Goal: Transaction & Acquisition: Purchase product/service

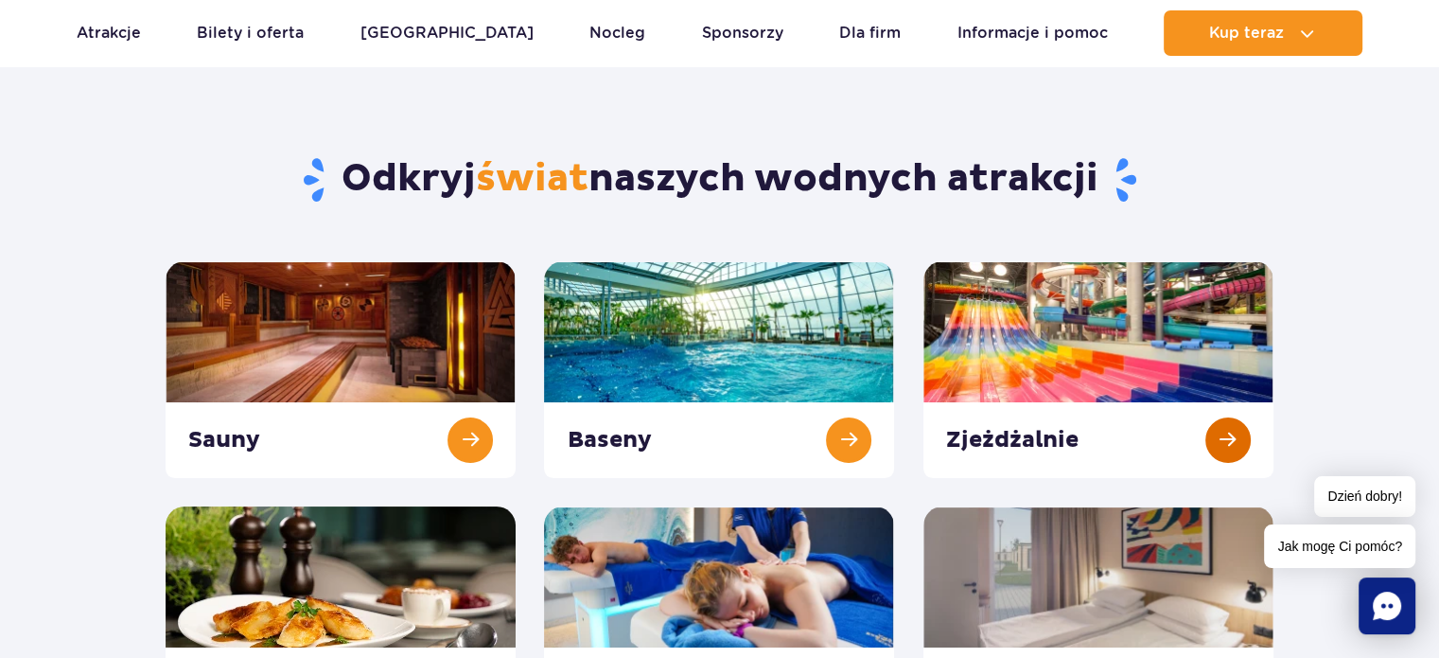
scroll to position [95, 0]
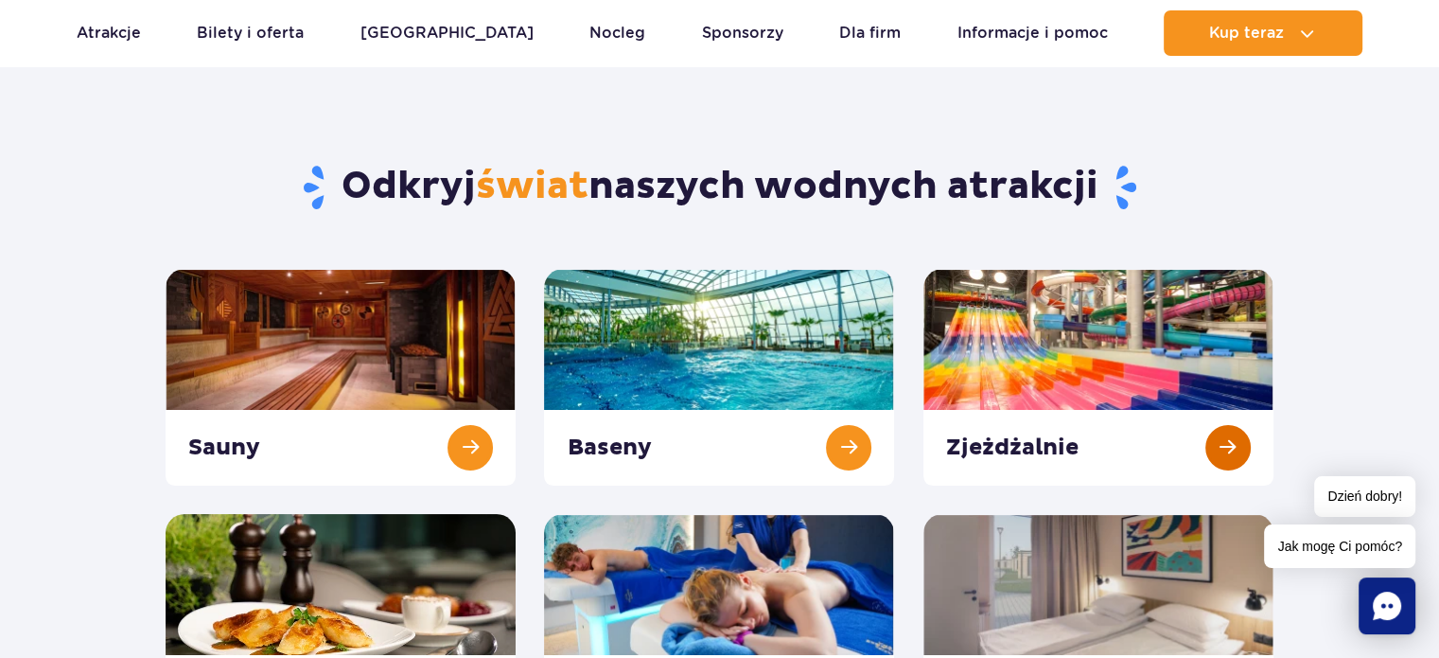
click at [1052, 301] on link at bounding box center [1098, 377] width 350 height 217
click at [669, 365] on link at bounding box center [719, 377] width 350 height 217
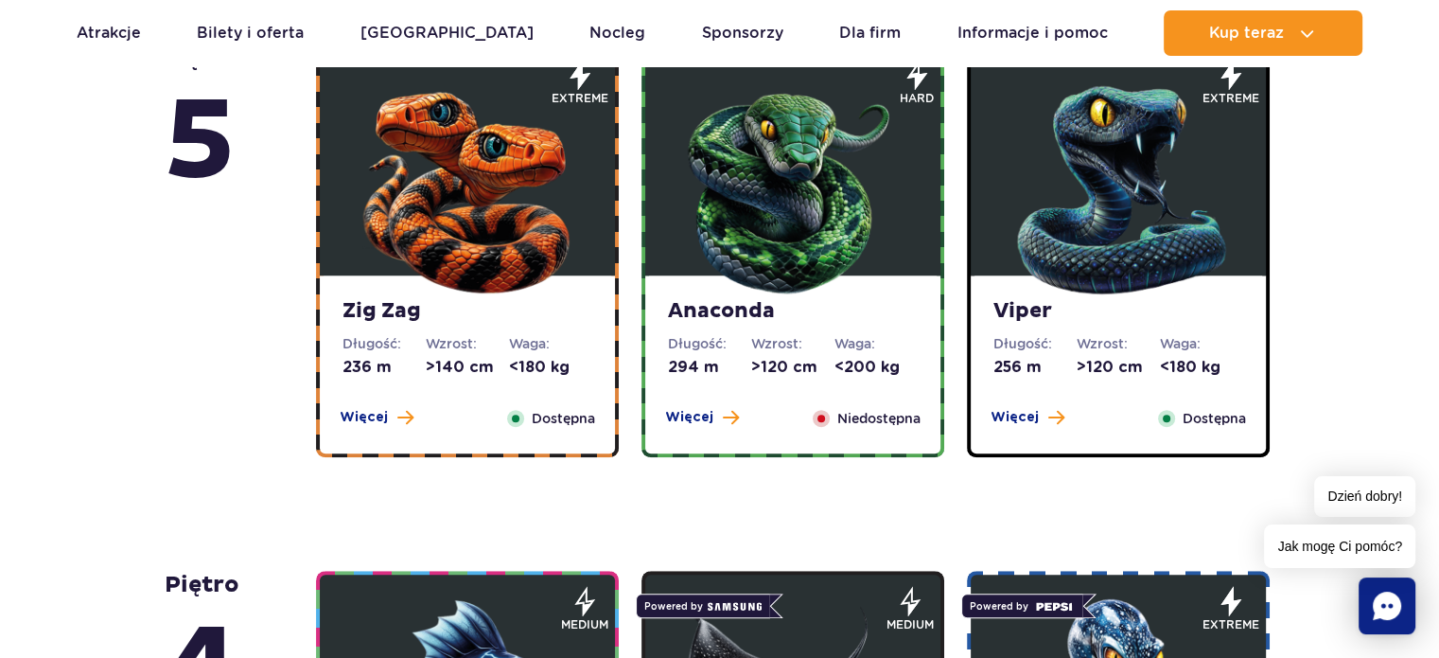
scroll to position [1230, 0]
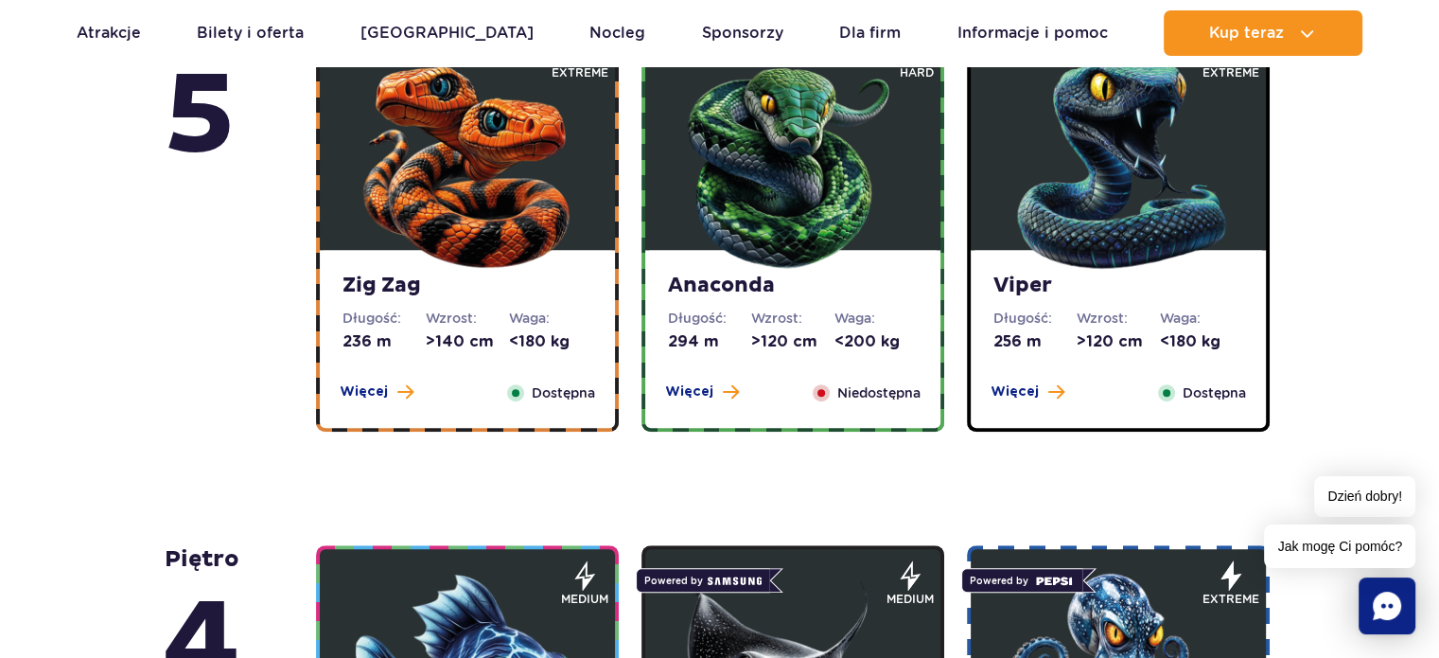
click at [434, 229] on img at bounding box center [467, 159] width 227 height 227
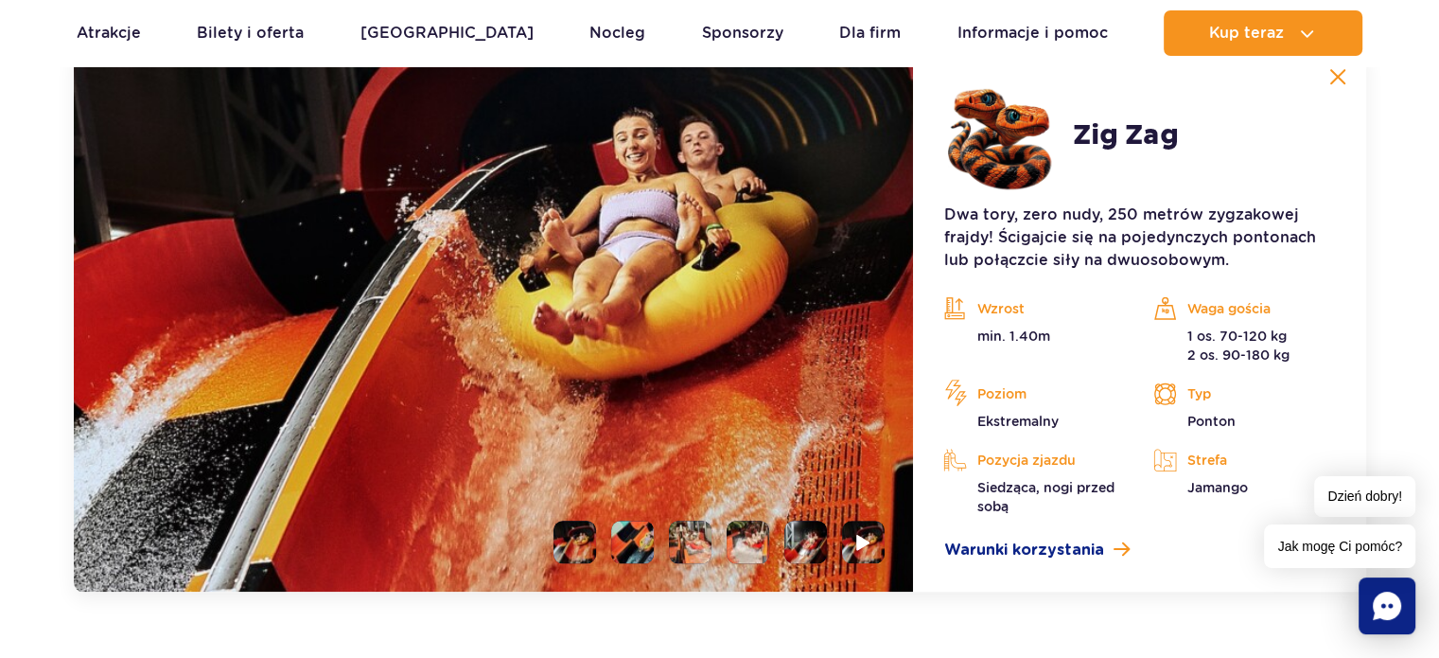
scroll to position [1779, 0]
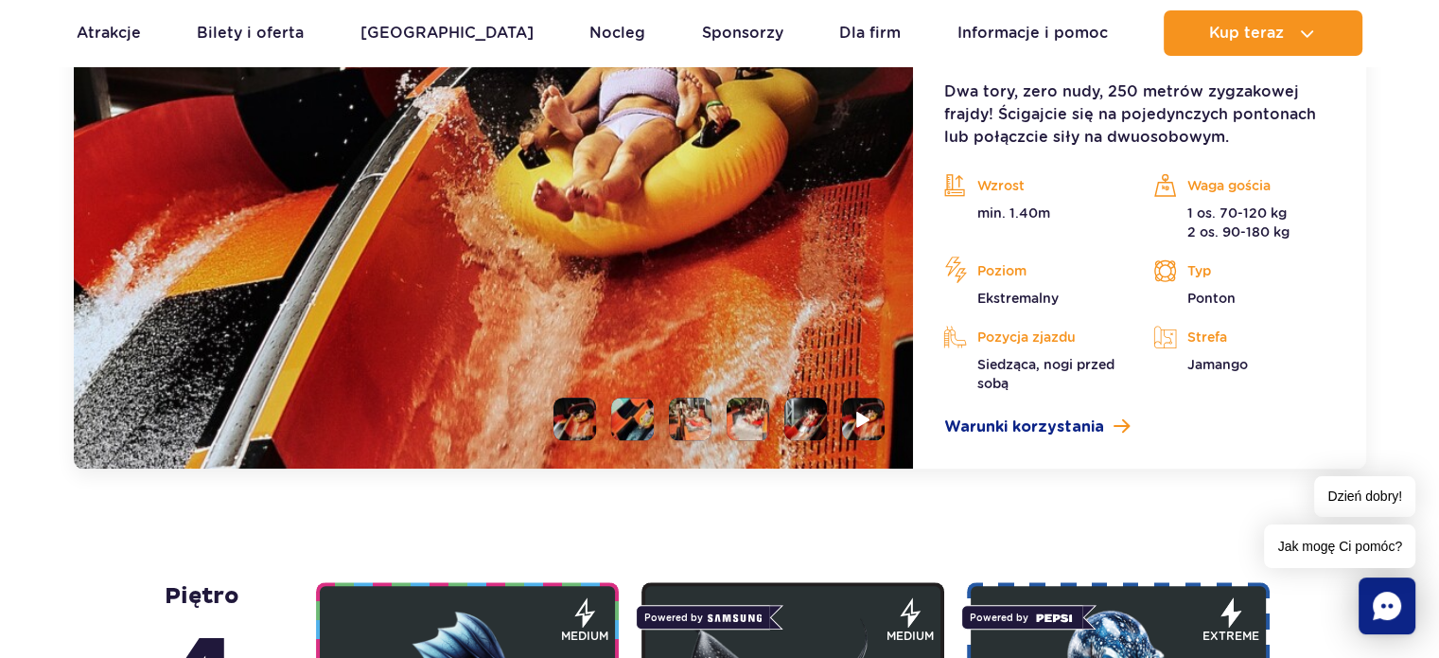
click at [632, 422] on li at bounding box center [632, 418] width 43 height 43
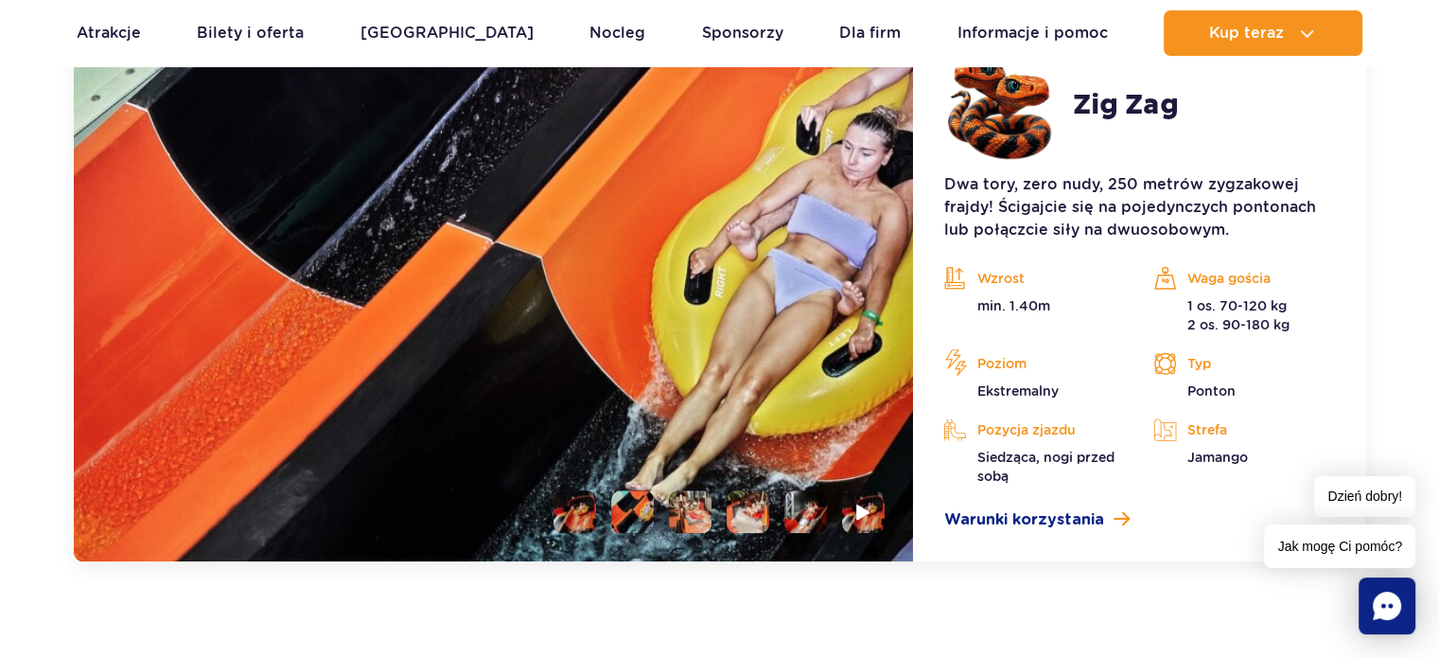
scroll to position [1684, 0]
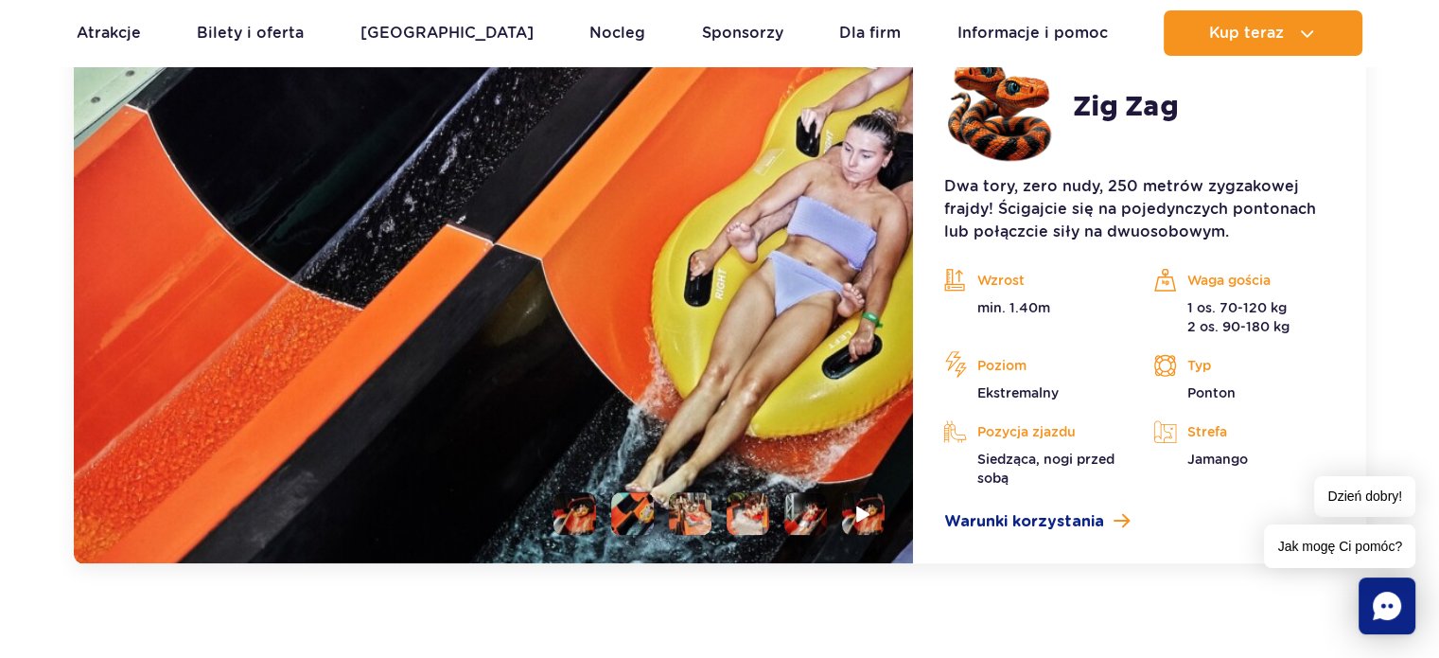
click at [683, 543] on img at bounding box center [494, 291] width 840 height 543
click at [698, 525] on li at bounding box center [690, 513] width 43 height 43
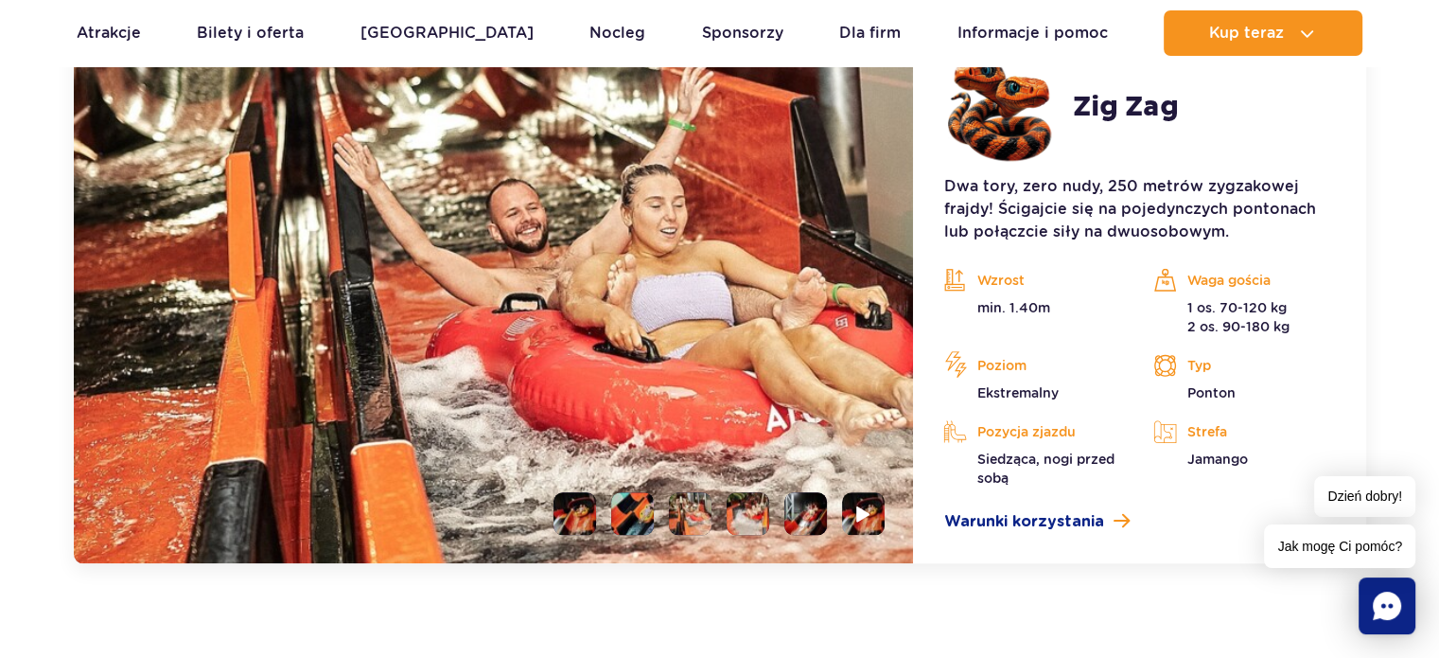
click at [773, 506] on ul at bounding box center [711, 513] width 346 height 43
click at [793, 498] on li at bounding box center [805, 513] width 43 height 43
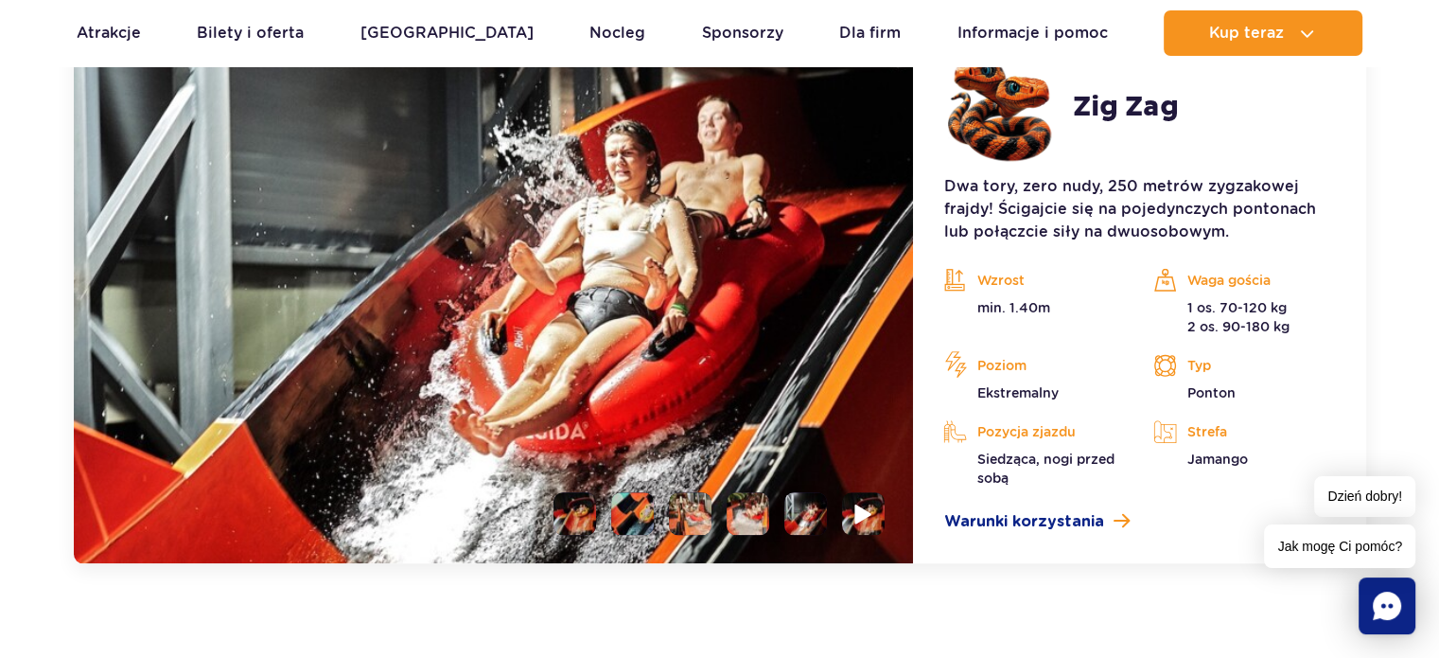
click at [844, 508] on li at bounding box center [863, 513] width 43 height 43
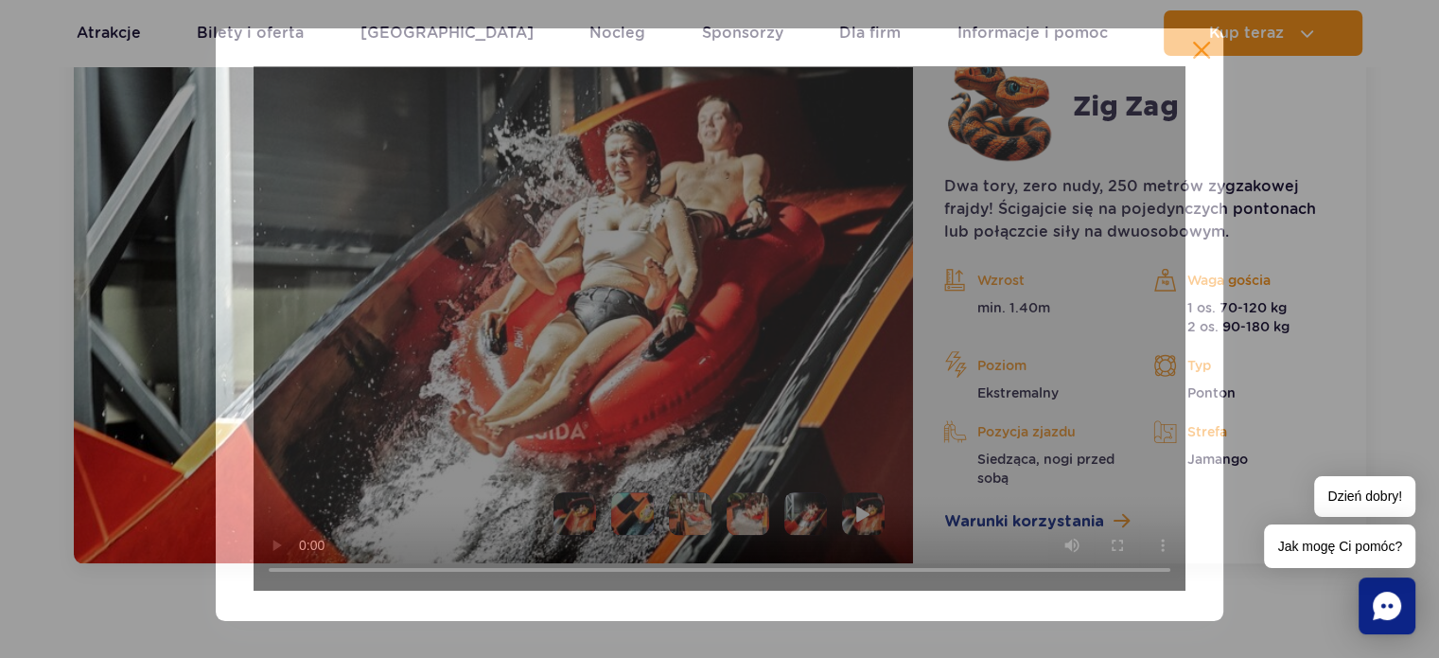
click at [871, 508] on video at bounding box center [720, 328] width 932 height 524
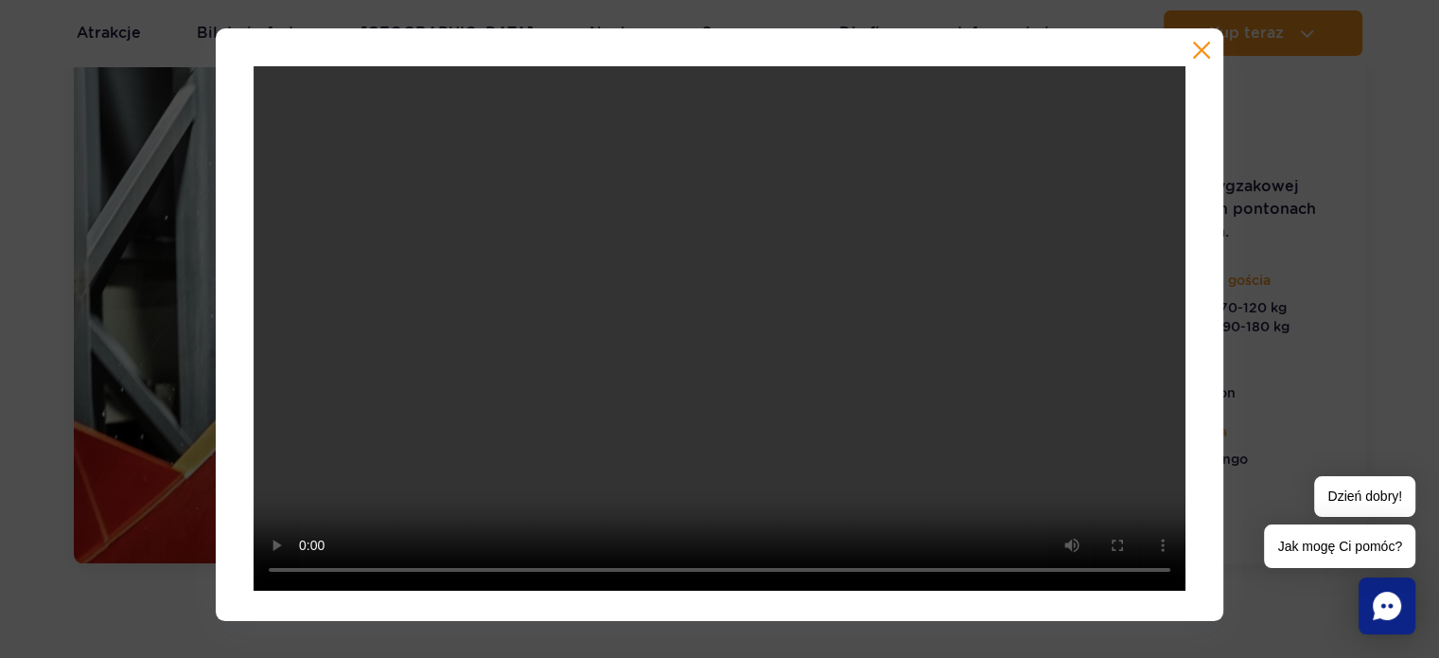
click at [598, 424] on video at bounding box center [720, 328] width 932 height 524
click at [1336, 302] on div at bounding box center [719, 324] width 1439 height 592
click at [1200, 52] on button "button" at bounding box center [1201, 50] width 19 height 19
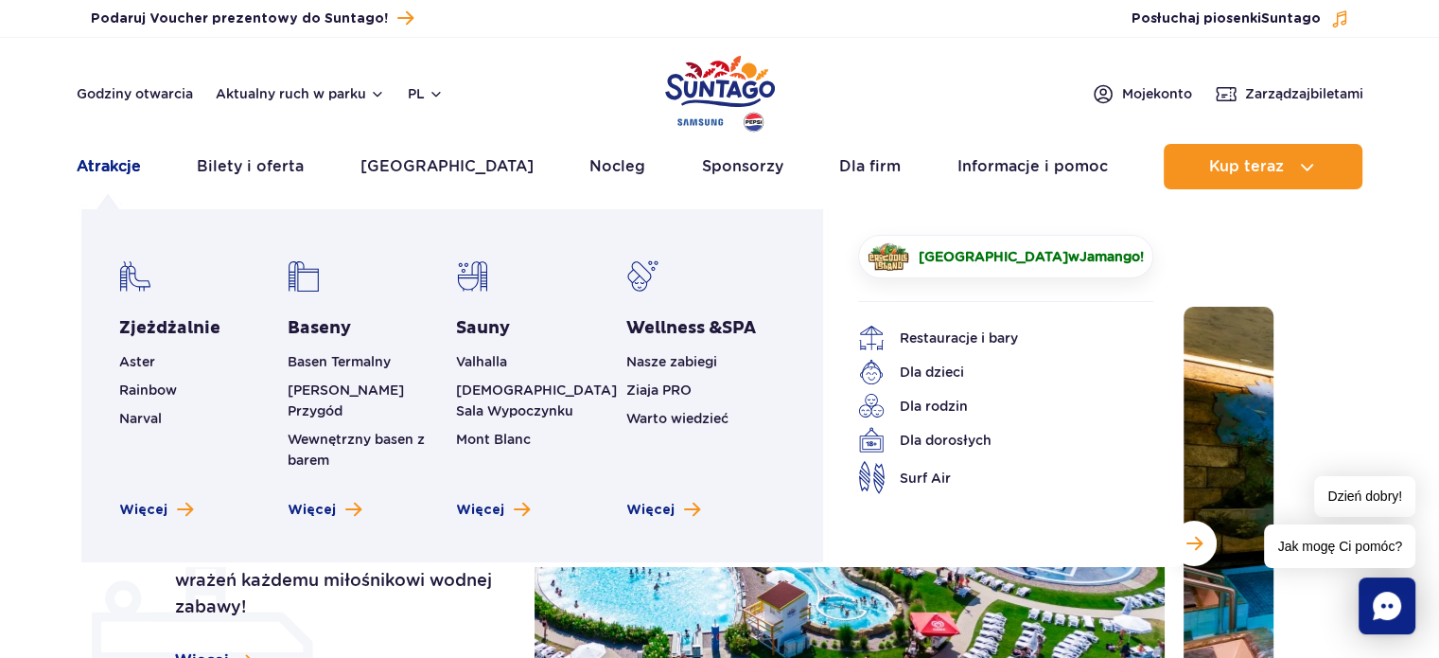
click at [120, 163] on link "Atrakcje" at bounding box center [109, 166] width 64 height 45
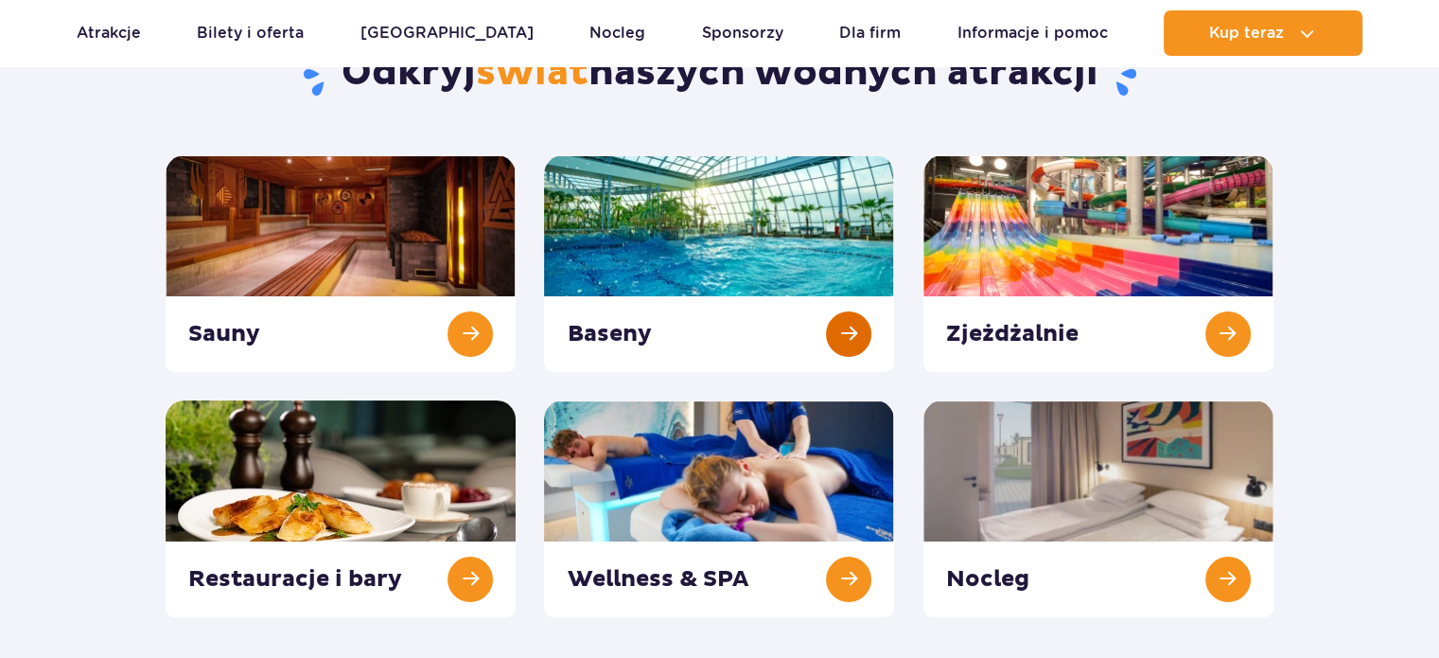
scroll to position [95, 0]
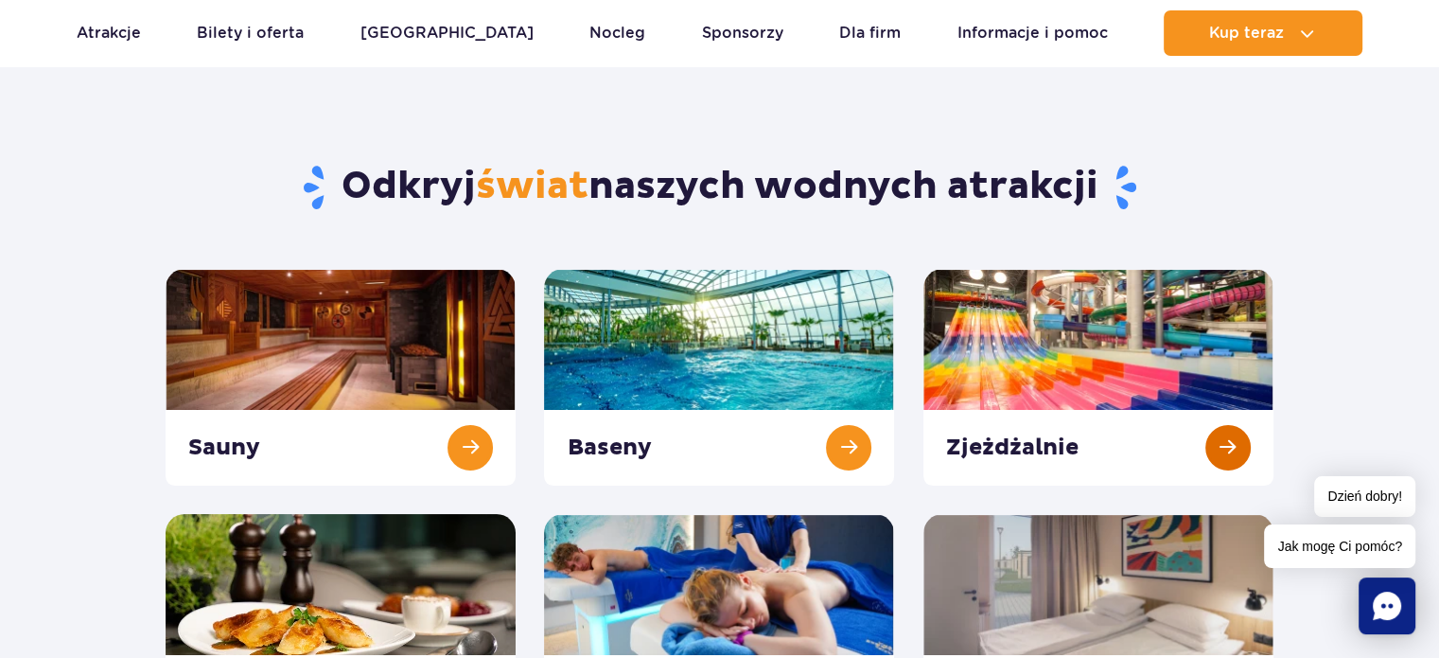
click at [1047, 395] on link at bounding box center [1098, 377] width 350 height 217
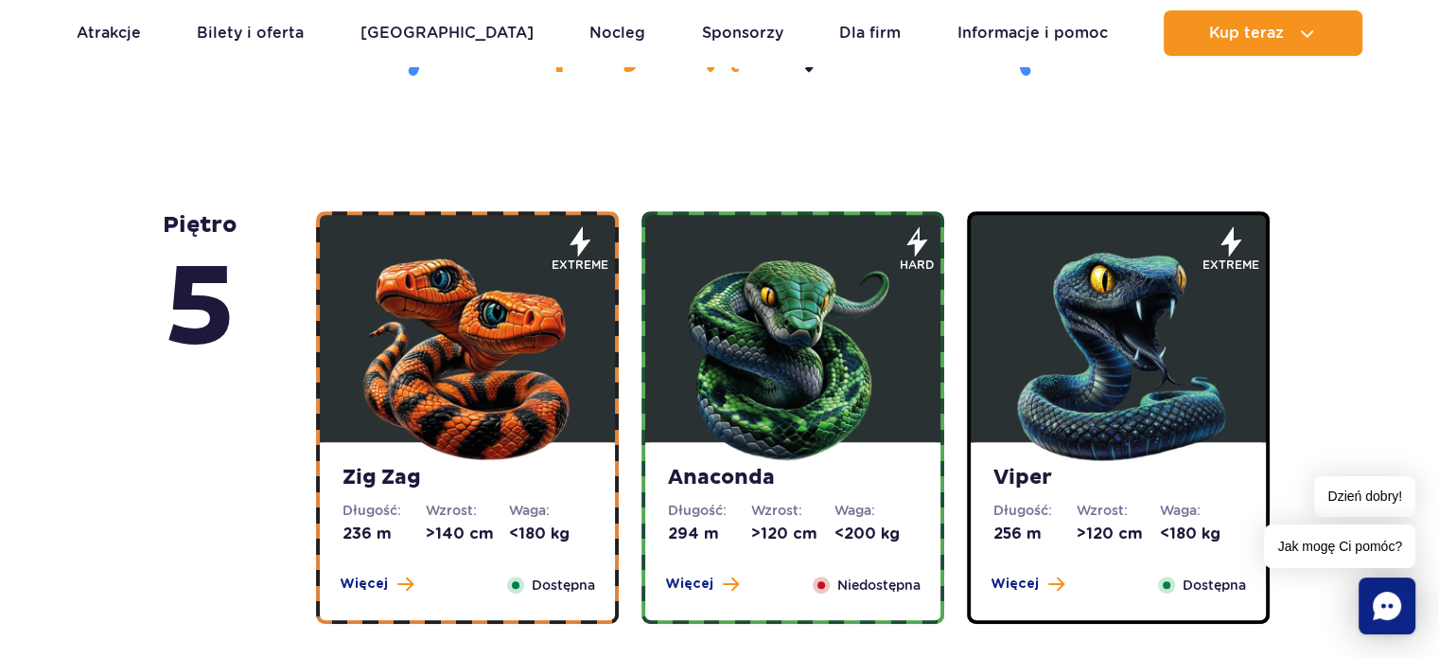
scroll to position [1041, 0]
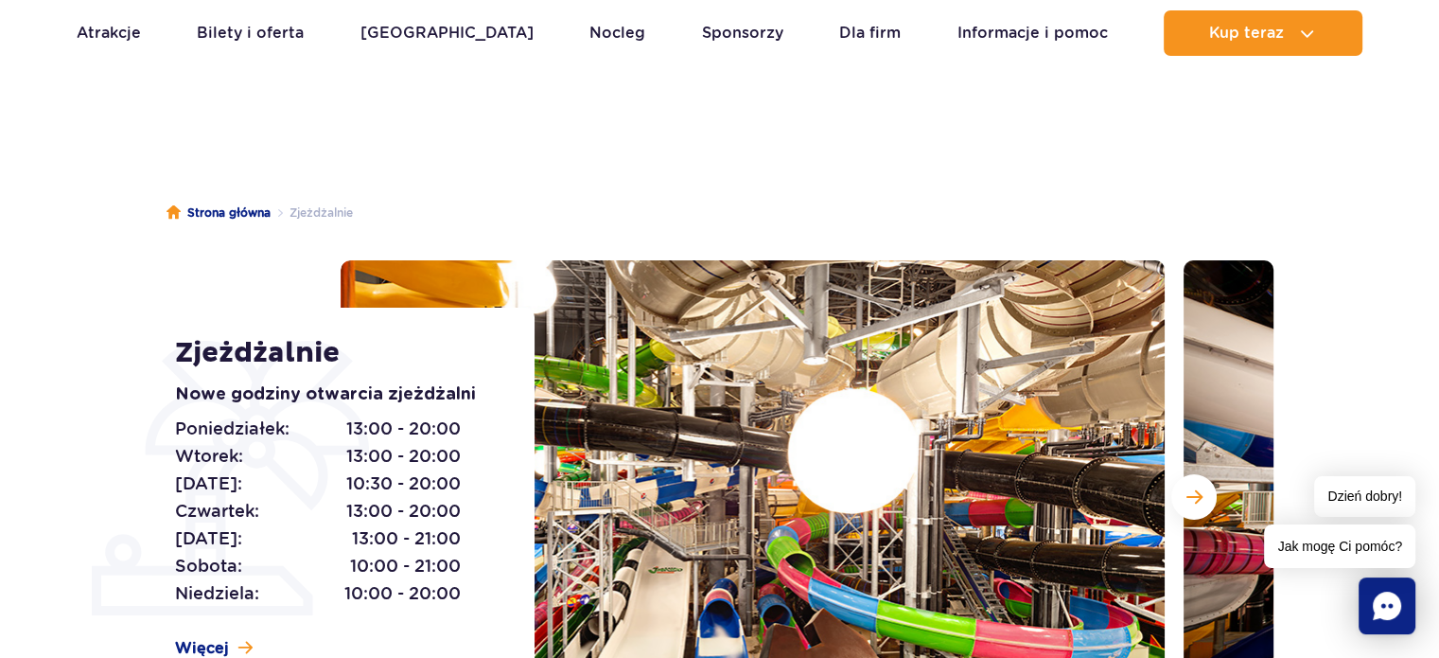
scroll to position [0, 0]
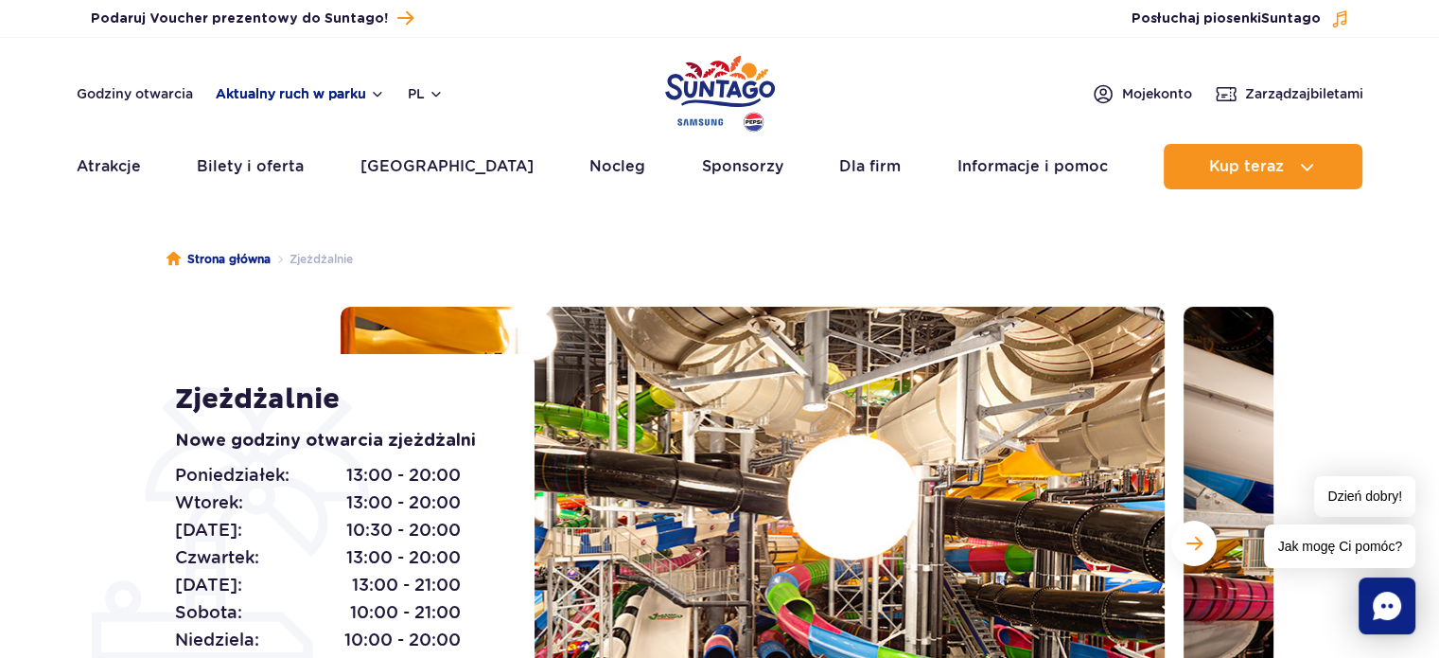
click at [369, 88] on button "Aktualny ruch w parku" at bounding box center [300, 93] width 169 height 15
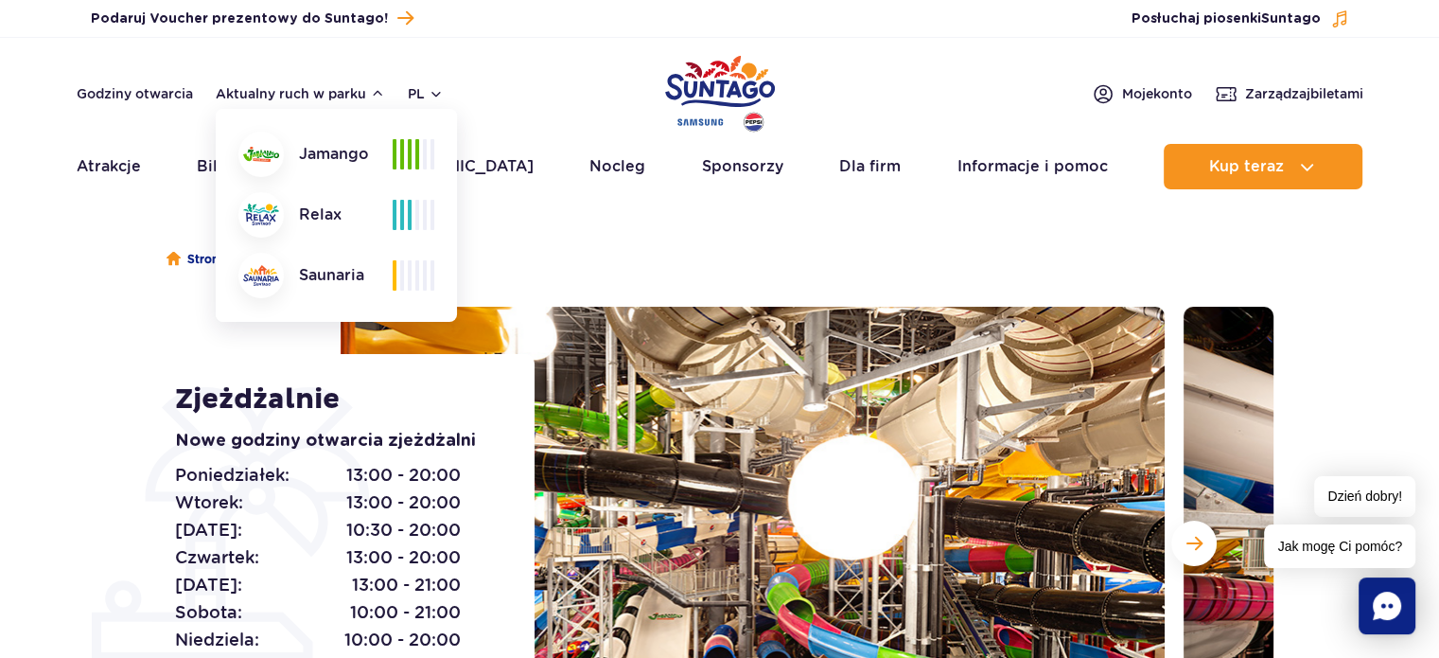
click at [312, 158] on div "Jamango" at bounding box center [315, 154] width 154 height 45
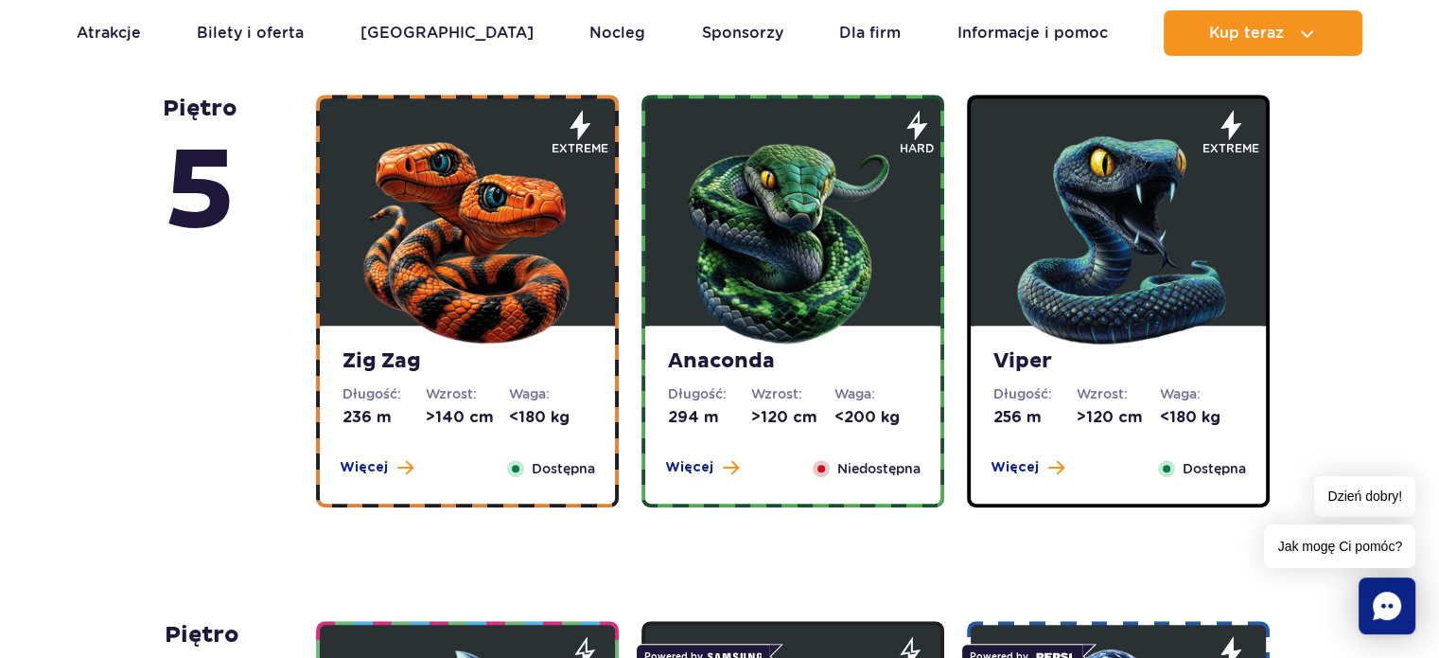
scroll to position [1135, 0]
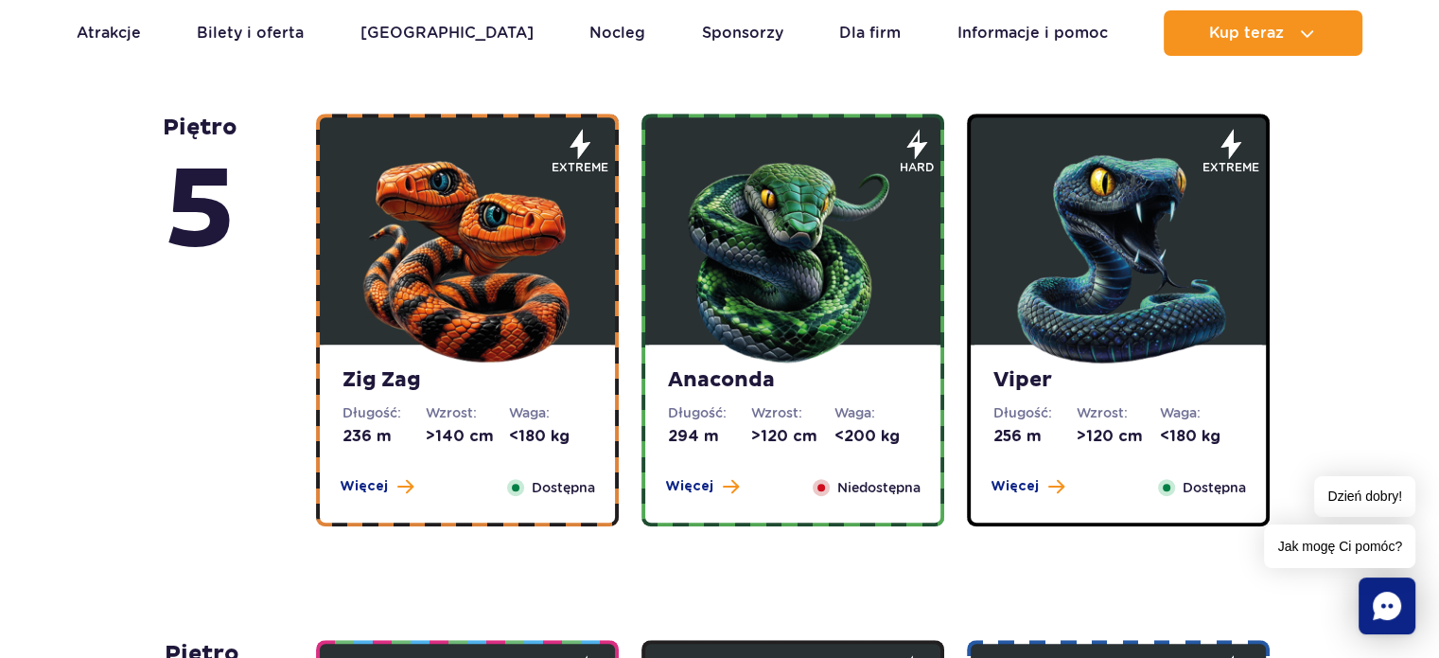
click at [784, 313] on img at bounding box center [792, 254] width 227 height 227
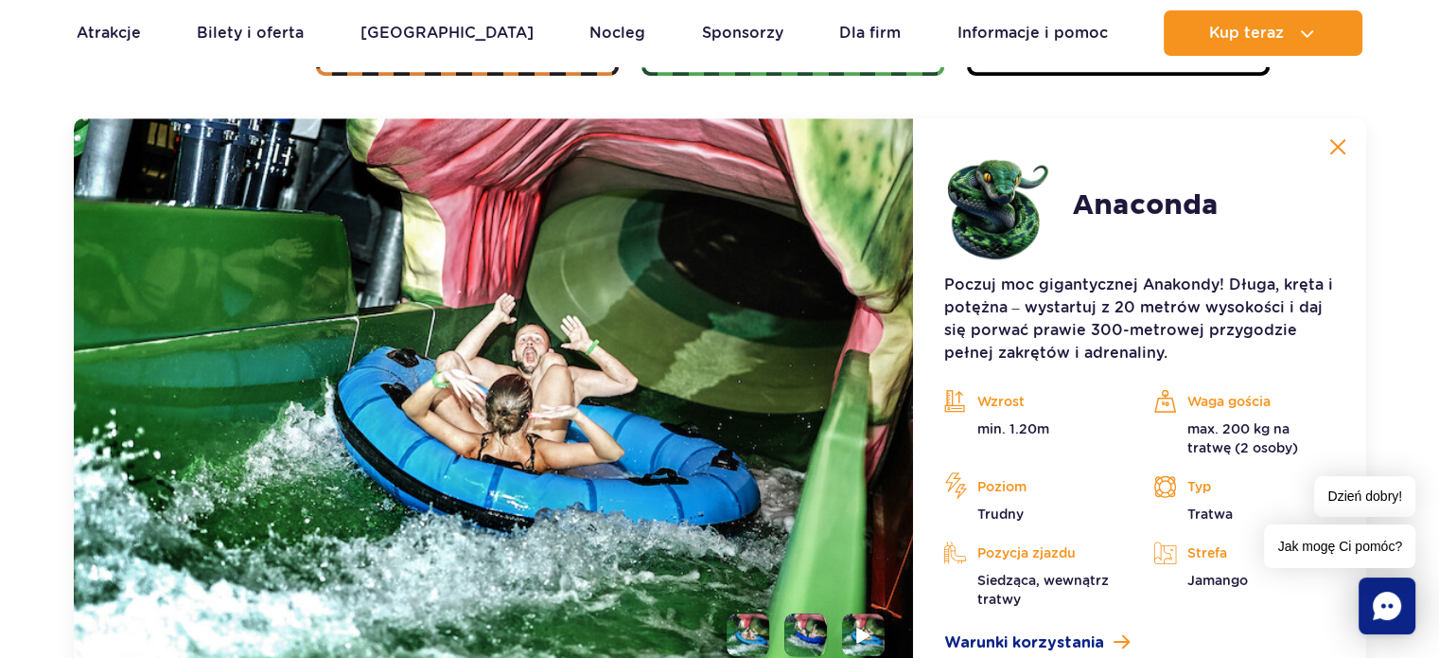
scroll to position [1590, 0]
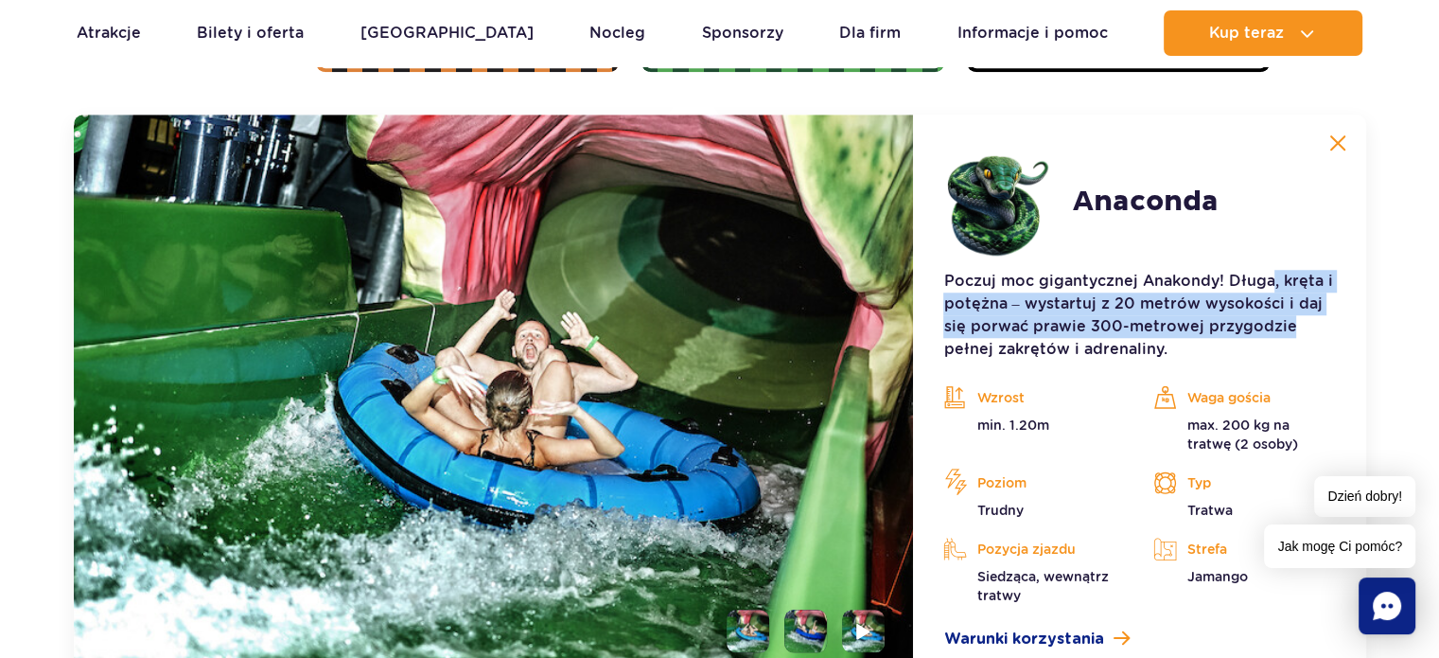
drag, startPoint x: 1292, startPoint y: 287, endPoint x: 1336, endPoint y: 321, distance: 55.3
click at [1336, 321] on article "Anaconda Poczuj moc gigantycznej Anakondy! Długa, kręta i potężna – wystartuj z…" at bounding box center [1139, 397] width 452 height 566
click at [1240, 307] on p "Poczuj moc gigantycznej Anakondy! Długa, kręta i potężna – wystartuj z 20 metró…" at bounding box center [1139, 315] width 392 height 91
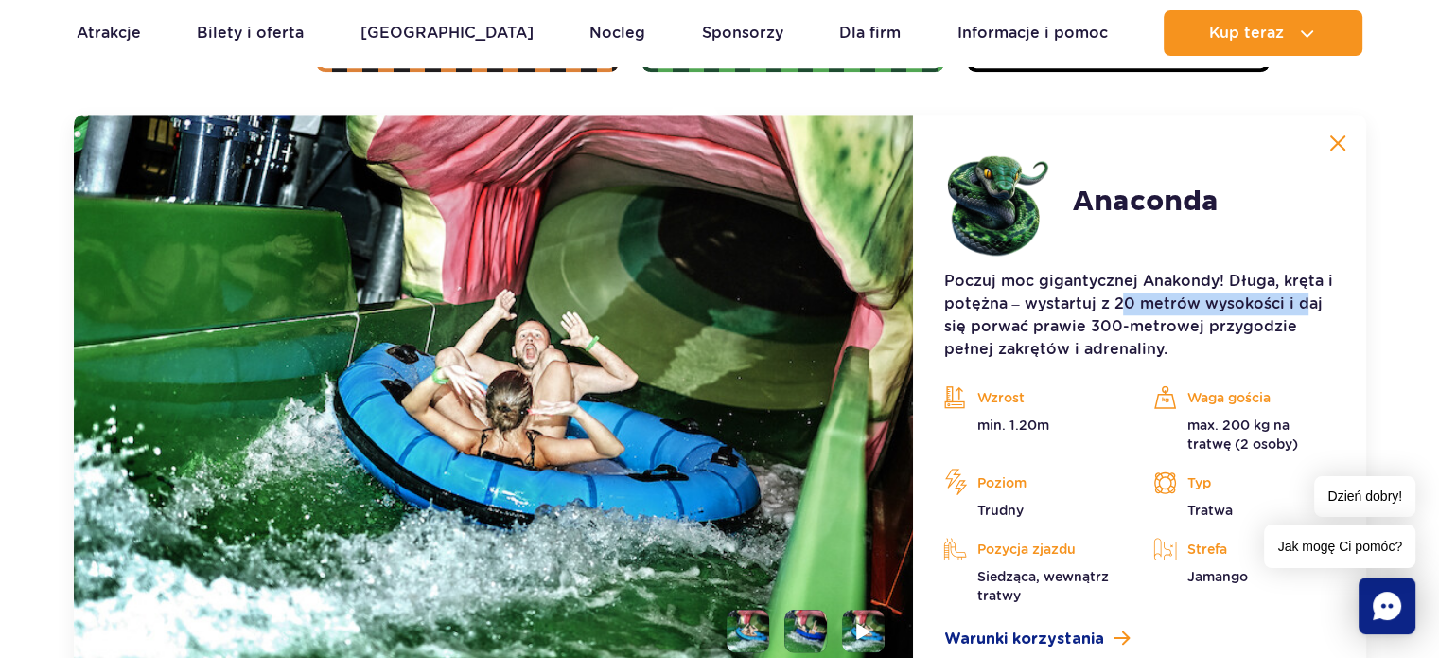
drag, startPoint x: 1122, startPoint y: 294, endPoint x: 1297, endPoint y: 308, distance: 175.6
click at [1297, 308] on p "Poczuj moc gigantycznej Anakondy! Długa, kręta i potężna – wystartuj z 20 metró…" at bounding box center [1139, 315] width 392 height 91
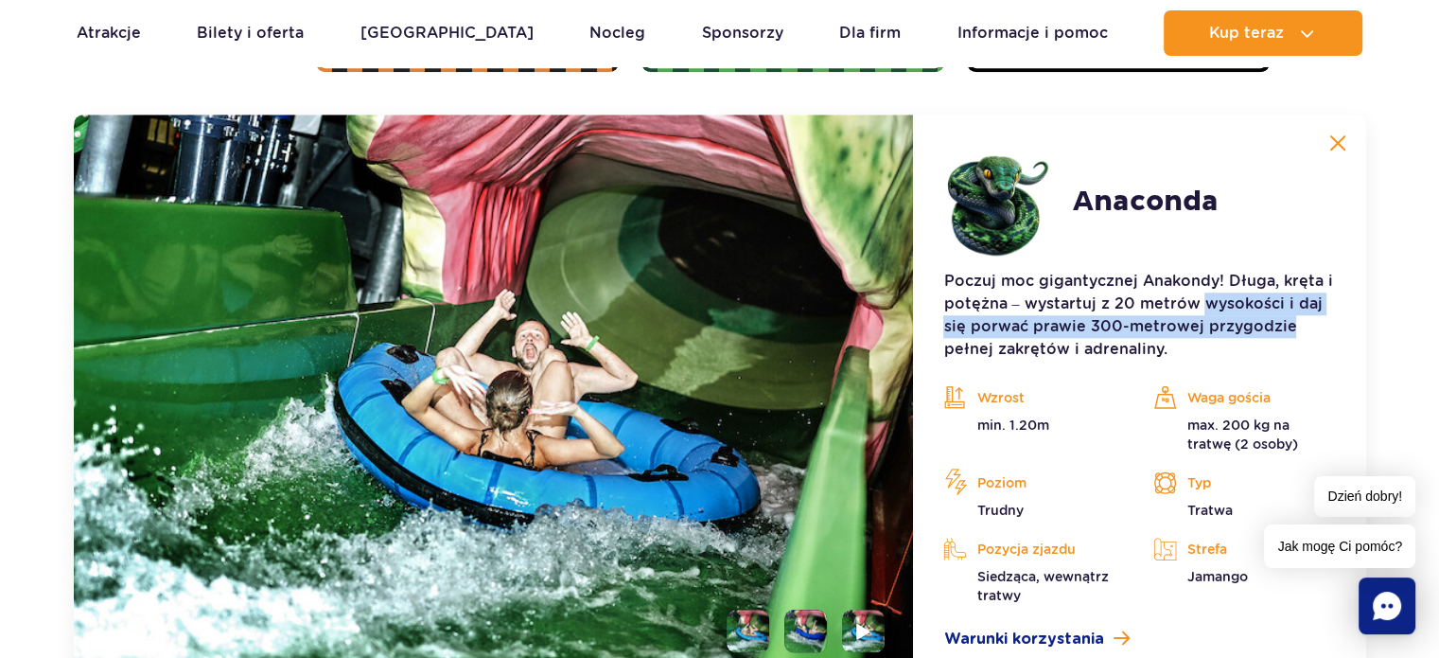
drag, startPoint x: 1288, startPoint y: 304, endPoint x: 1309, endPoint y: 325, distance: 30.1
click at [1309, 325] on p "Poczuj moc gigantycznej Anakondy! Długa, kręta i potężna – wystartuj z 20 metró…" at bounding box center [1139, 315] width 392 height 91
click at [1149, 324] on p "Poczuj moc gigantycznej Anakondy! Długa, kręta i potężna – wystartuj z 20 metró…" at bounding box center [1139, 315] width 392 height 91
drag, startPoint x: 1049, startPoint y: 324, endPoint x: 1248, endPoint y: 325, distance: 198.7
click at [1248, 325] on p "Poczuj moc gigantycznej Anakondy! Długa, kręta i potężna – wystartuj z 20 metró…" at bounding box center [1139, 315] width 392 height 91
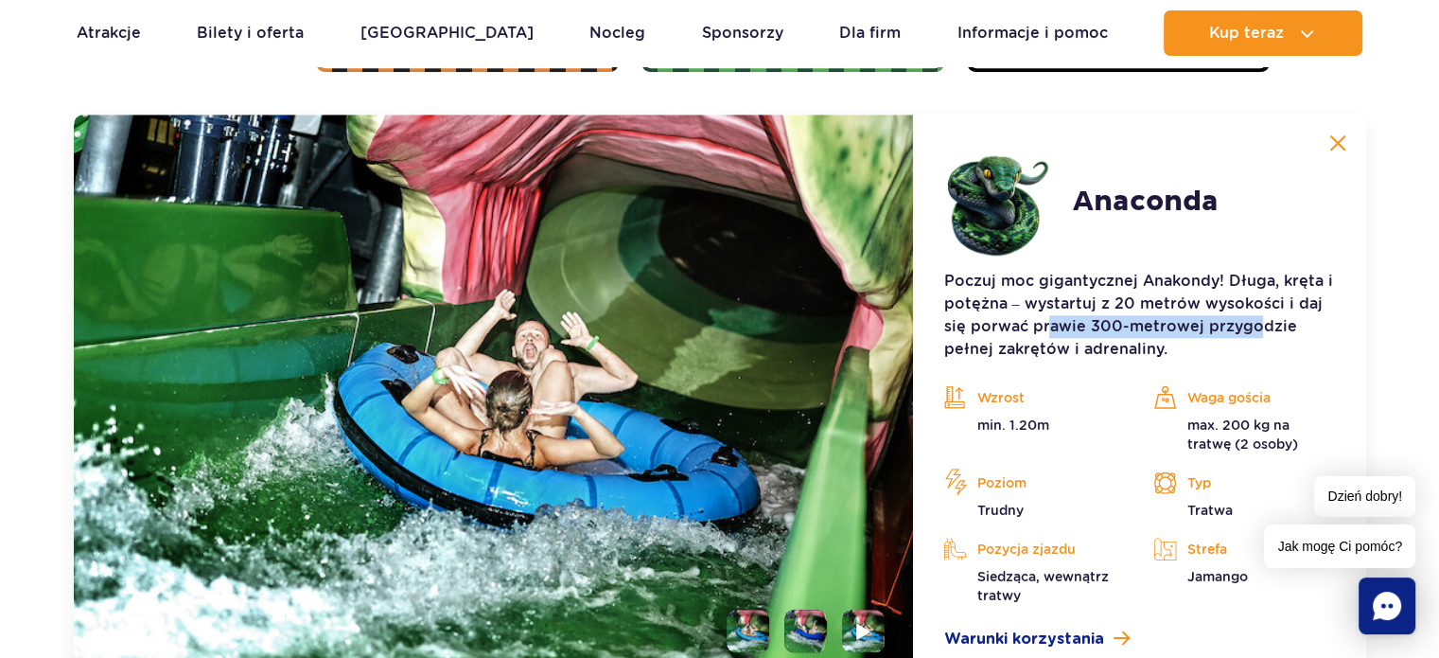
click at [1248, 325] on p "Poczuj moc gigantycznej Anakondy! Długa, kręta i potężna – wystartuj z 20 metró…" at bounding box center [1139, 315] width 392 height 91
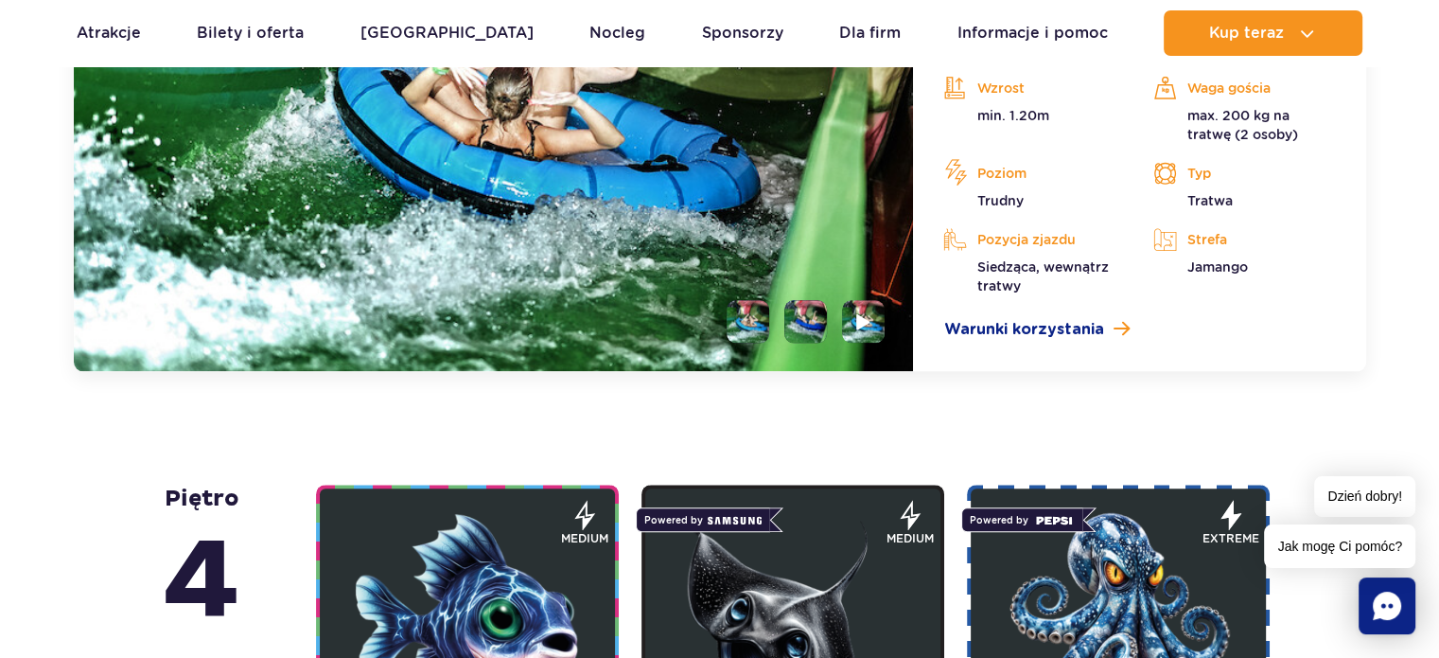
scroll to position [2063, 0]
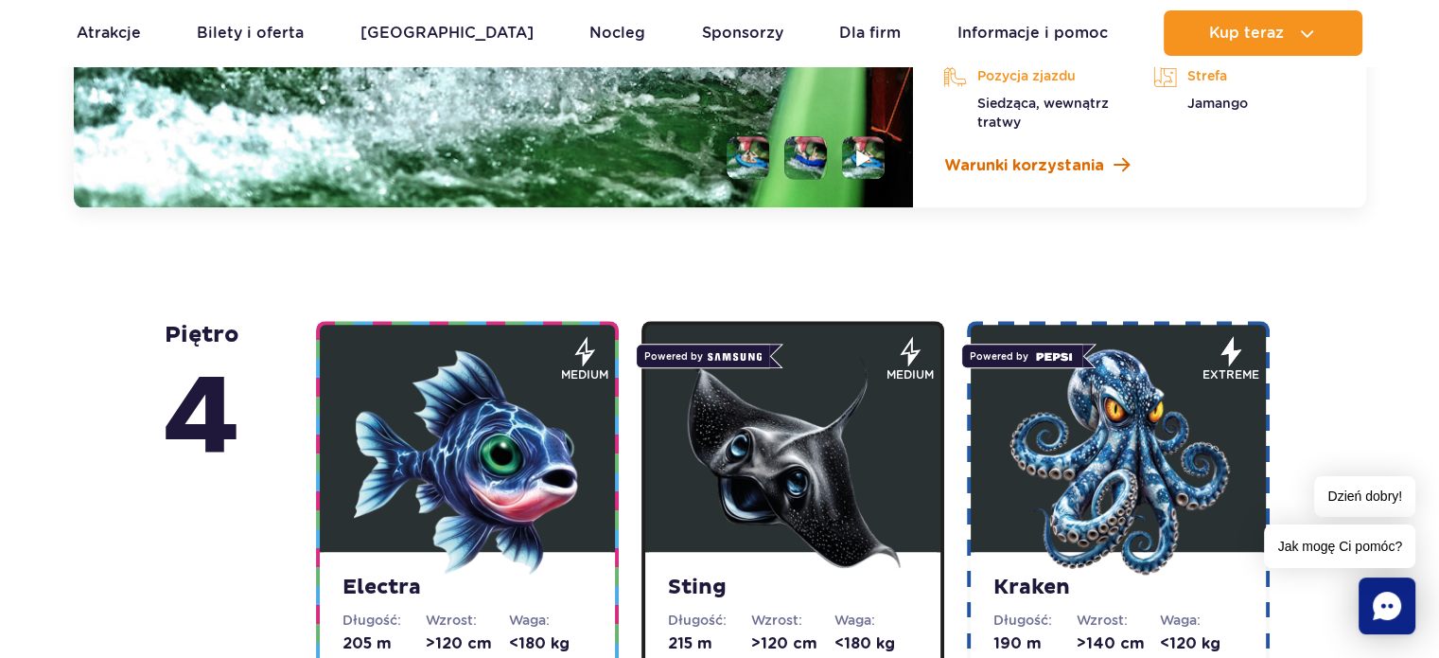
click at [1093, 169] on span "Warunki korzystania" at bounding box center [1023, 165] width 160 height 23
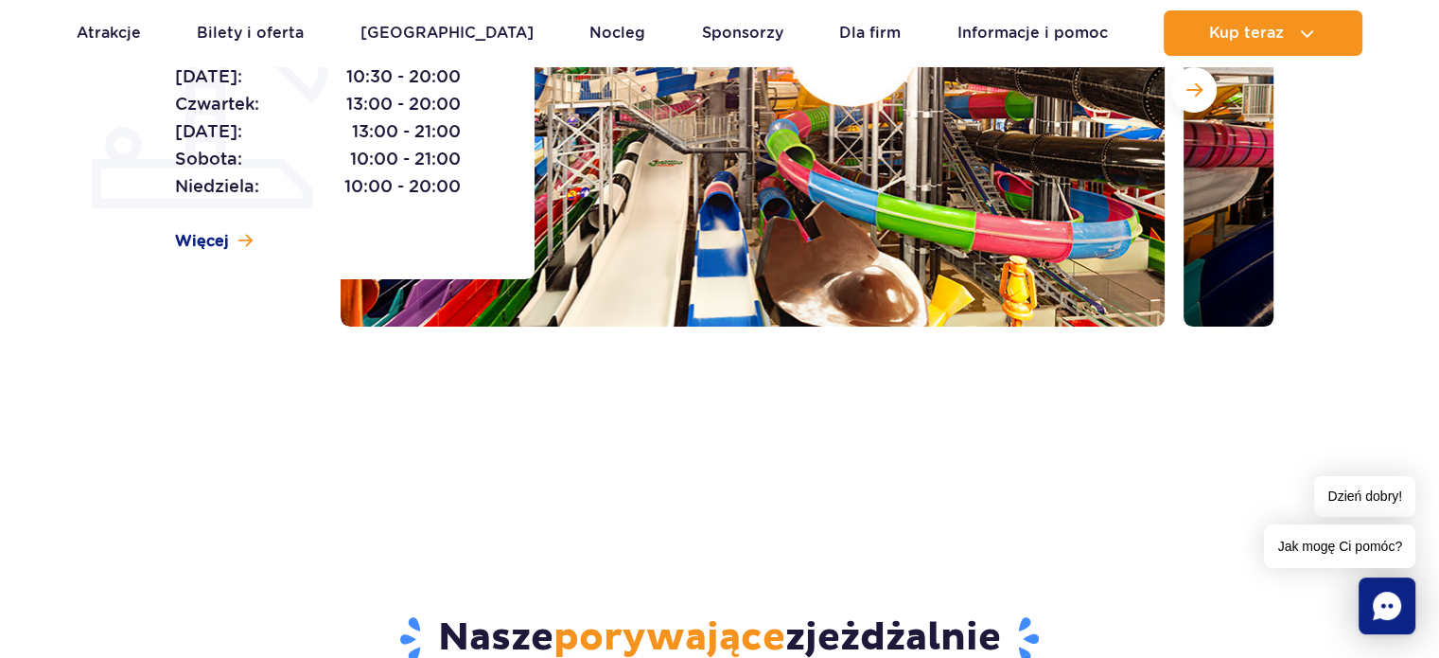
scroll to position [0, 0]
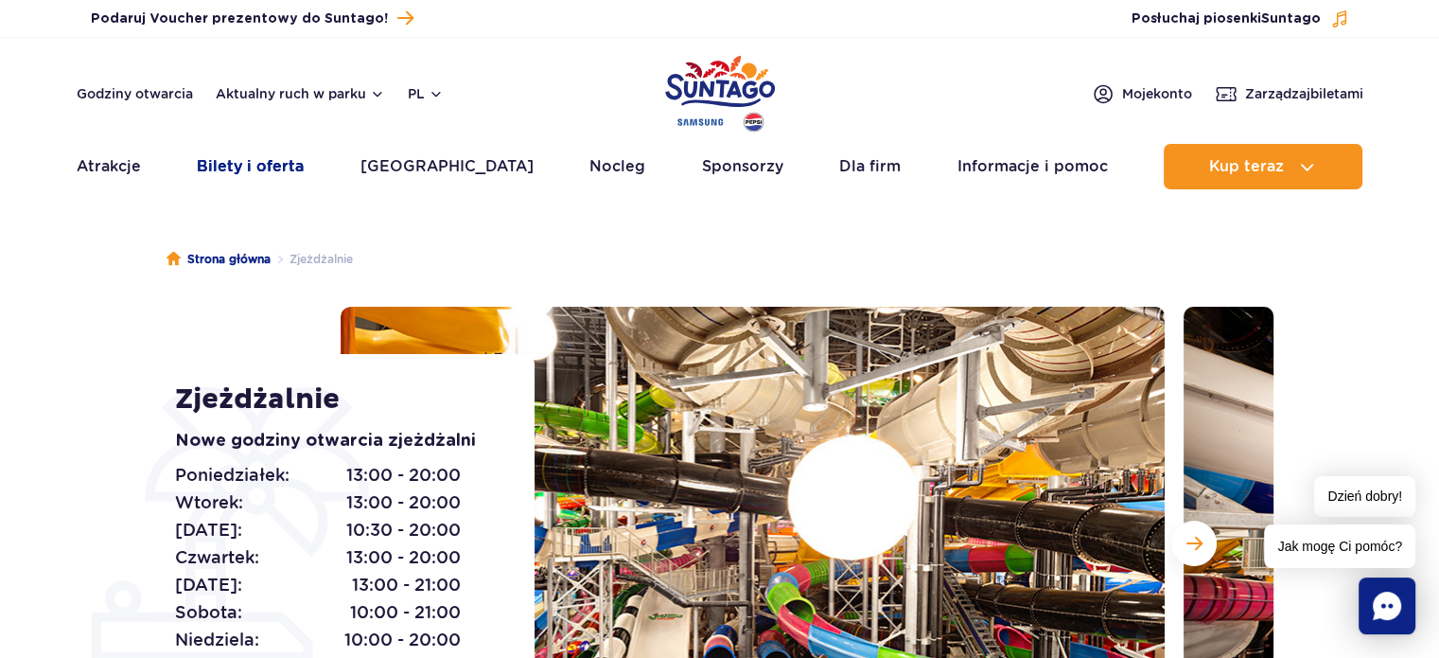
click at [260, 169] on link "Bilety i oferta" at bounding box center [250, 166] width 107 height 45
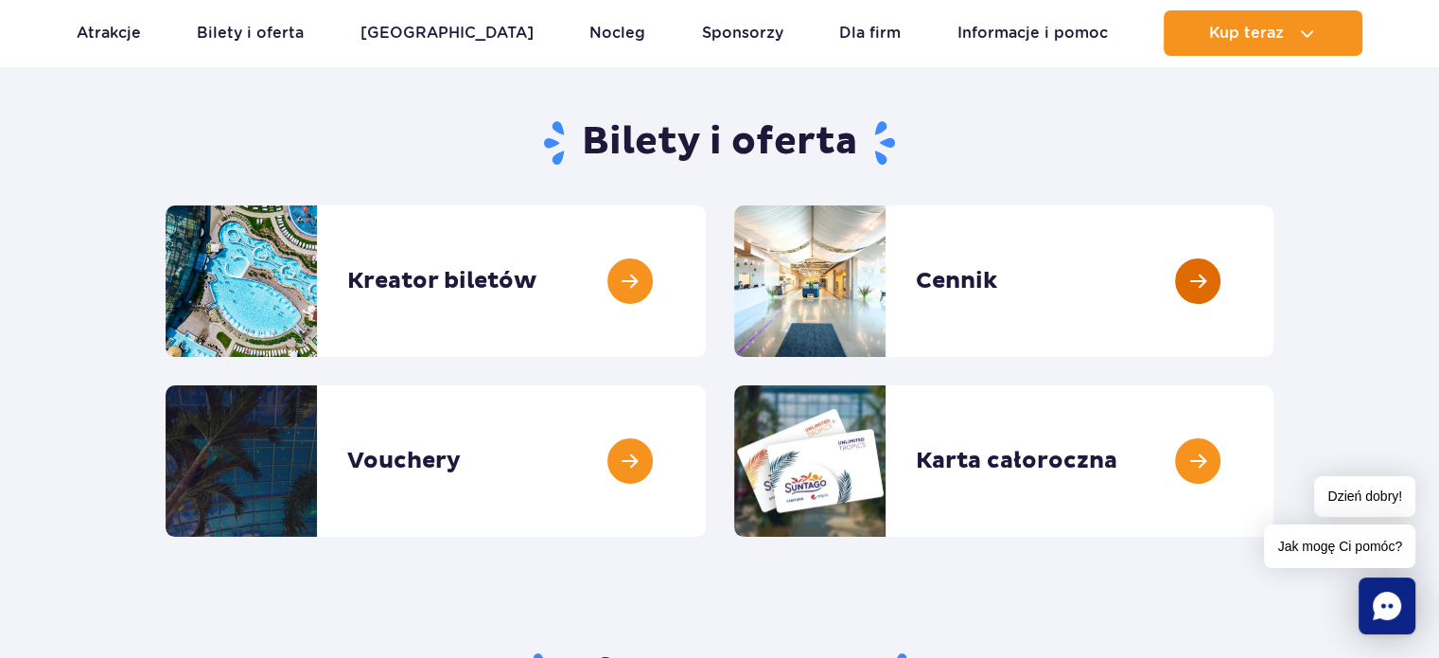
scroll to position [189, 0]
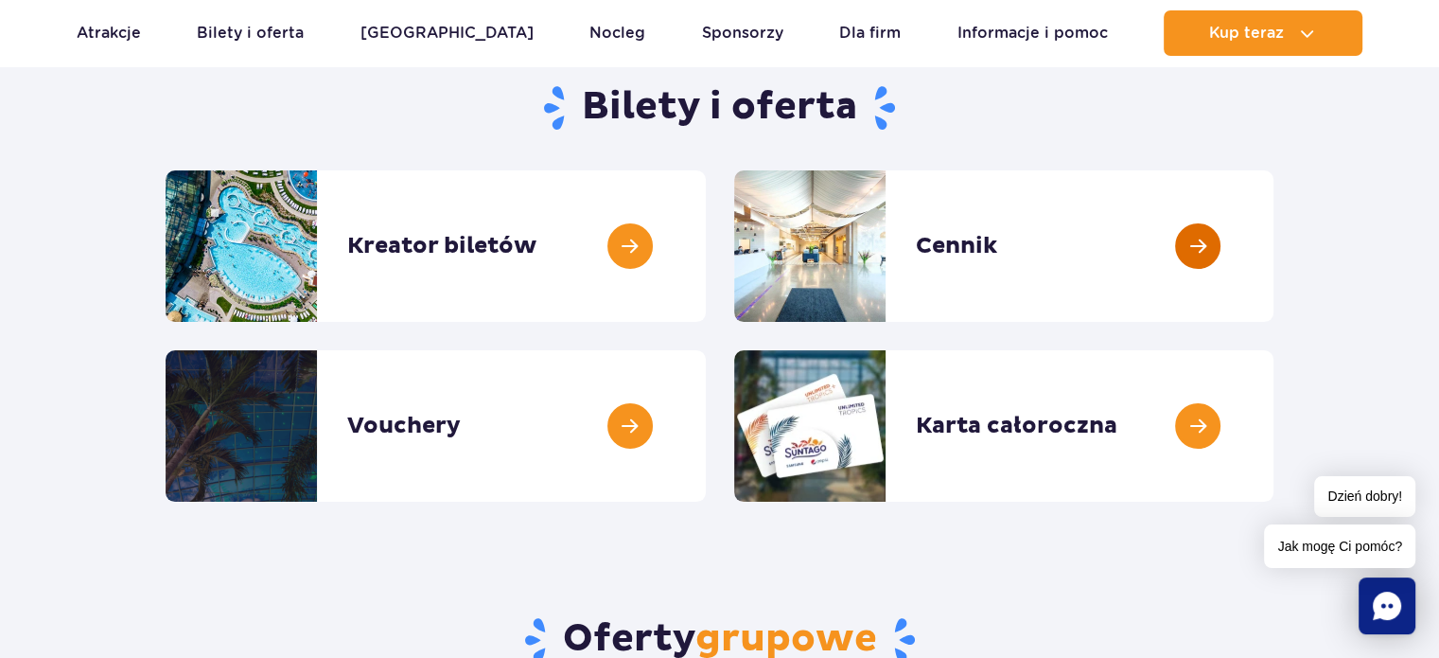
click at [1274, 244] on link at bounding box center [1274, 245] width 0 height 151
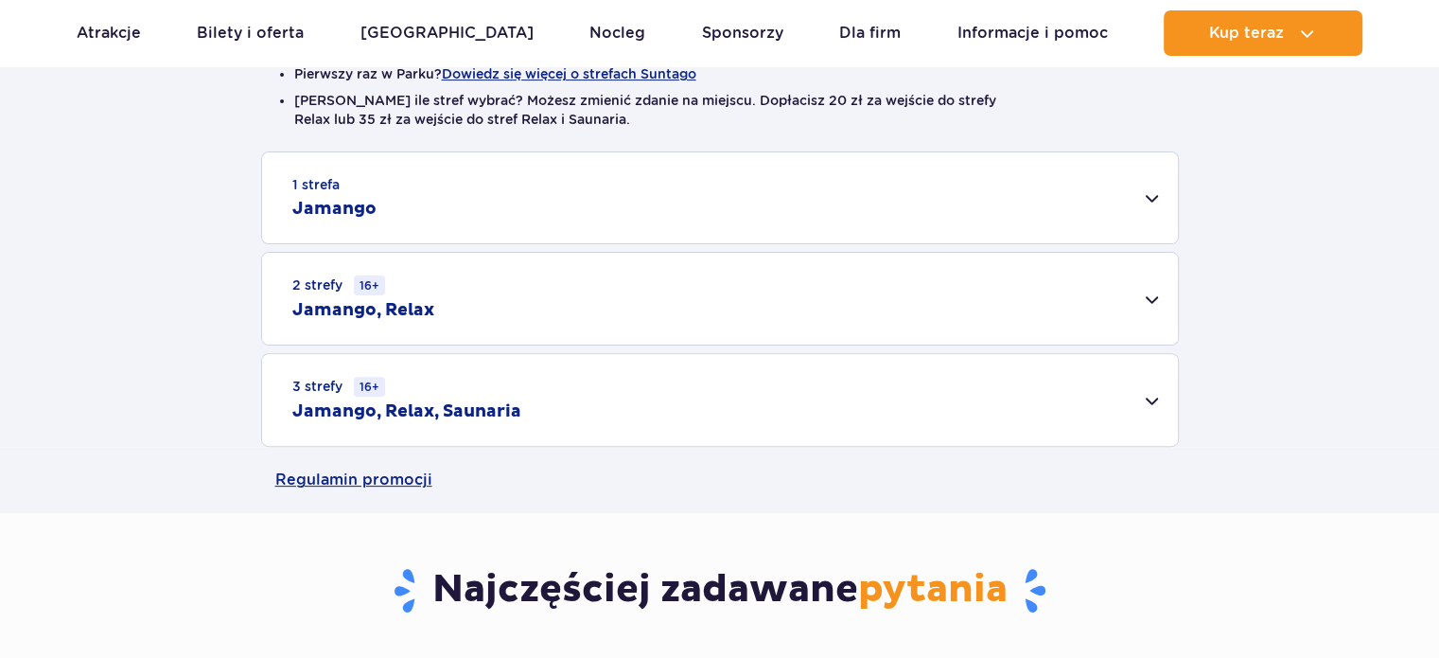
scroll to position [568, 0]
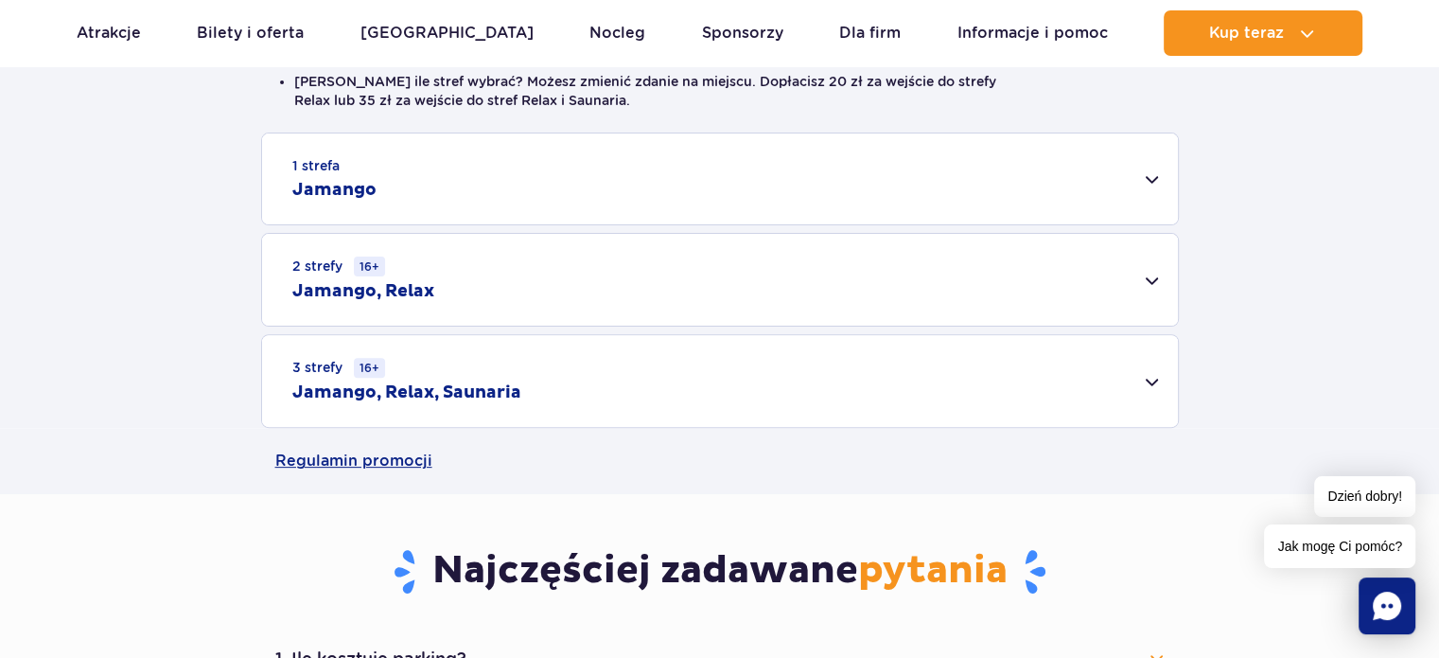
click at [552, 179] on div "1 strefa Jamango" at bounding box center [720, 178] width 916 height 91
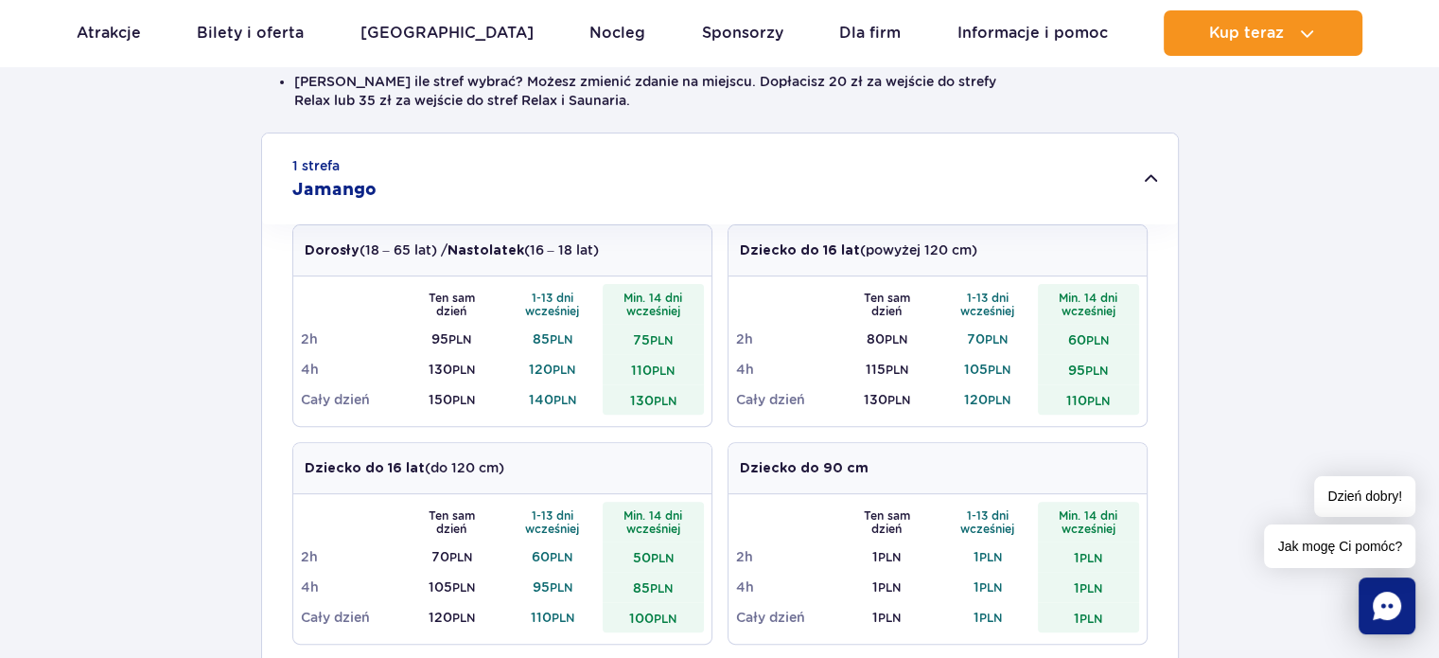
click at [582, 149] on div "1 strefa Jamango" at bounding box center [720, 178] width 916 height 91
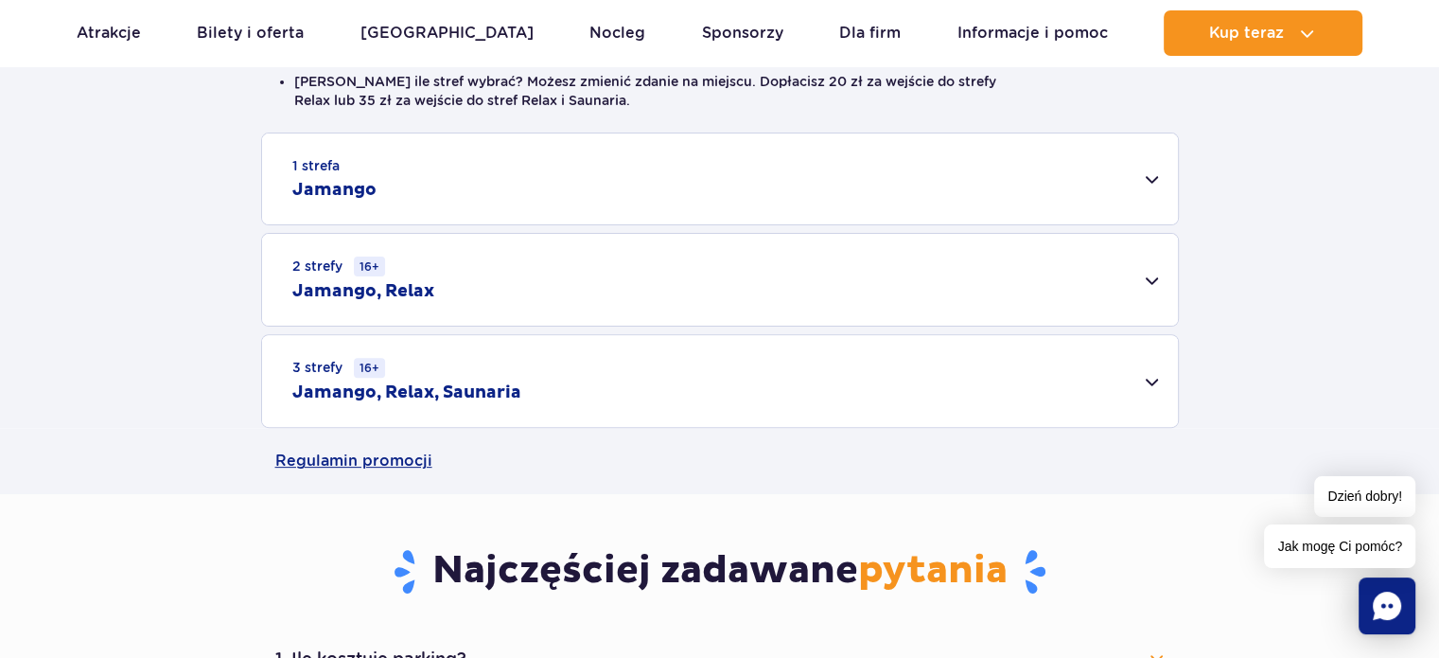
click at [497, 375] on div "3 strefy 16+ Jamango, Relax, Saunaria" at bounding box center [720, 381] width 916 height 92
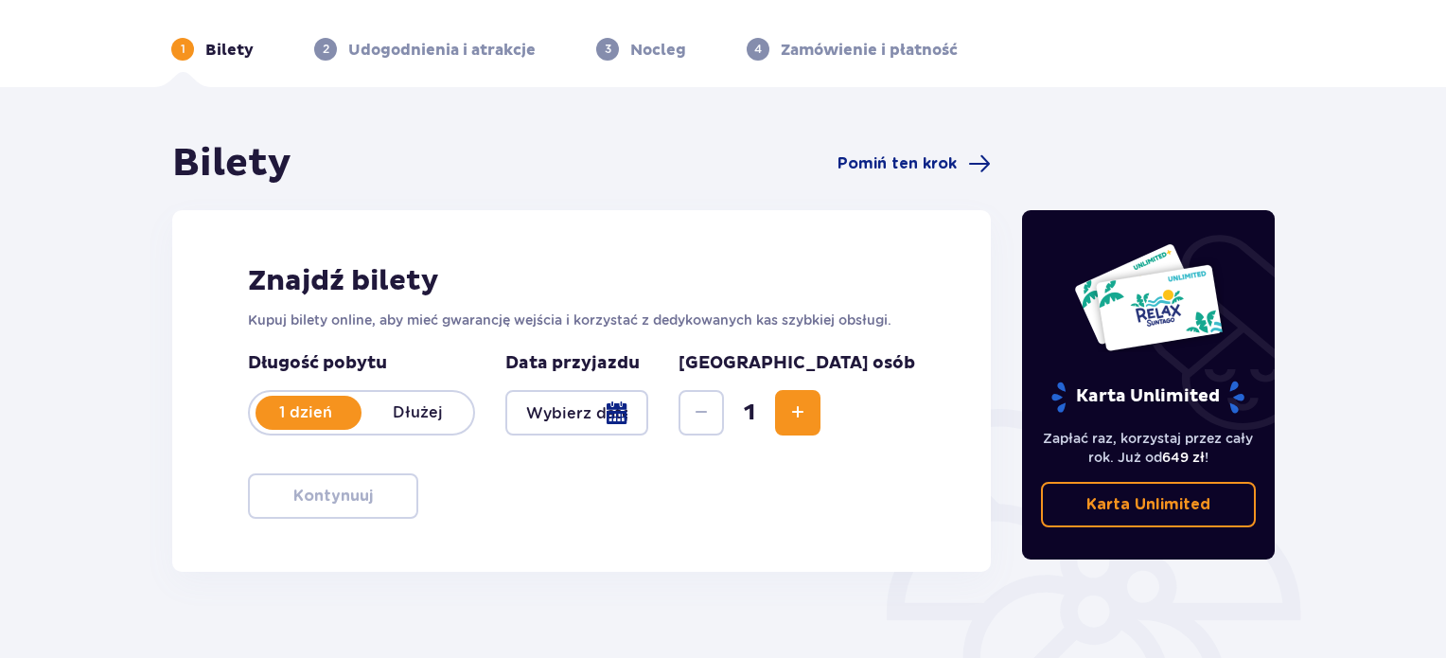
scroll to position [189, 0]
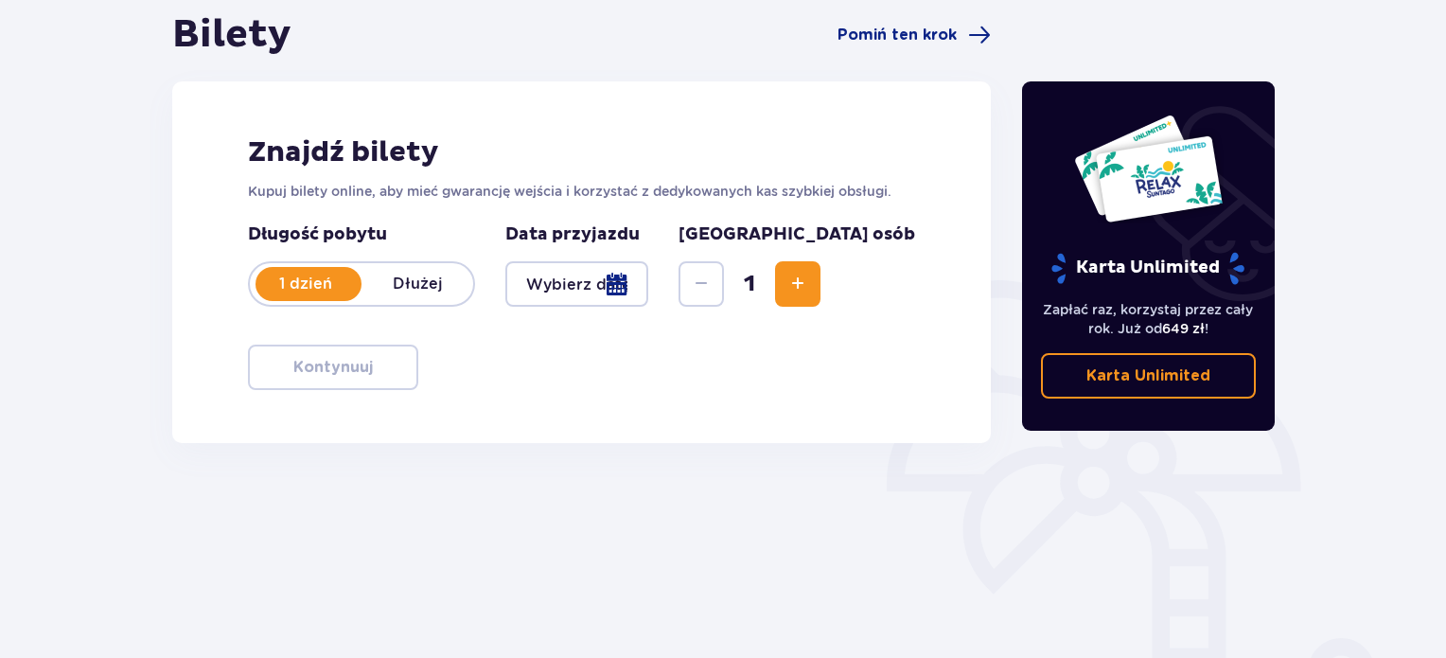
click at [395, 282] on p "Dłużej" at bounding box center [417, 283] width 112 height 21
click at [336, 272] on div "1 dzień Dłużej" at bounding box center [361, 283] width 227 height 45
click at [1198, 199] on img at bounding box center [1148, 169] width 150 height 110
click at [1135, 371] on p "Karta Unlimited" at bounding box center [1148, 375] width 124 height 21
